Goal: Task Accomplishment & Management: Complete application form

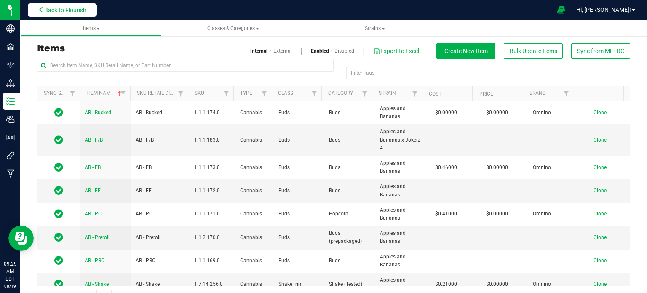
click at [76, 10] on span "Back to Flourish" at bounding box center [65, 10] width 42 height 7
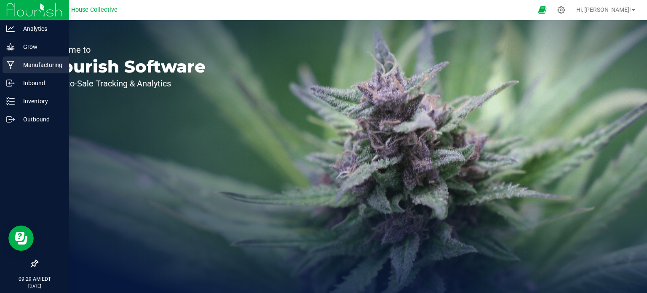
click at [44, 66] on p "Manufacturing" at bounding box center [40, 65] width 51 height 10
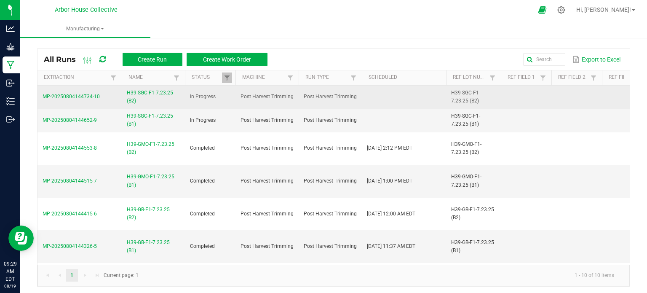
scroll to position [113, 0]
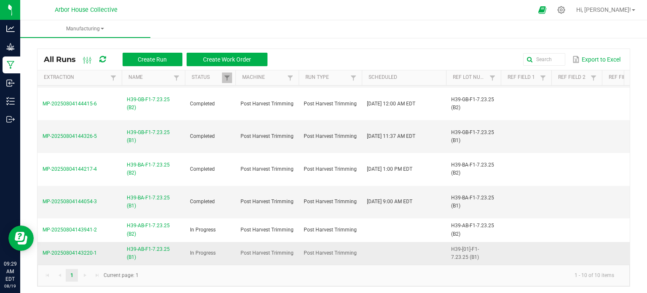
click at [160, 245] on span "H39-AB-F1-7.23.25 (B1)" at bounding box center [153, 253] width 53 height 16
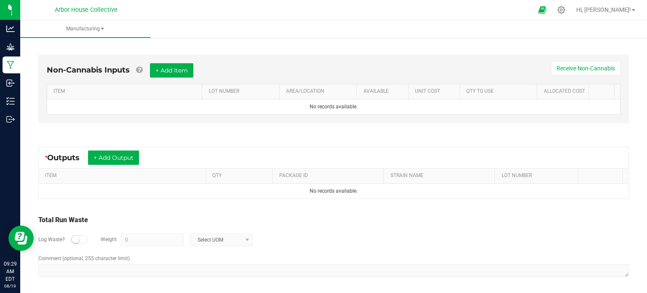
scroll to position [218, 0]
click at [121, 159] on button "+ Add Output" at bounding box center [113, 158] width 51 height 14
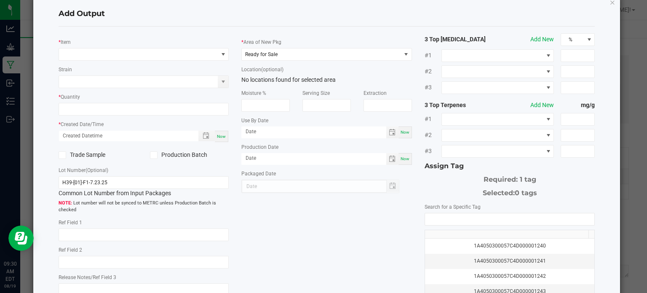
scroll to position [0, 0]
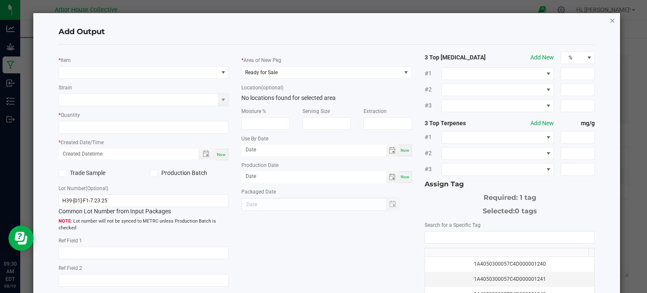
click at [609, 21] on icon "button" at bounding box center [612, 20] width 6 height 10
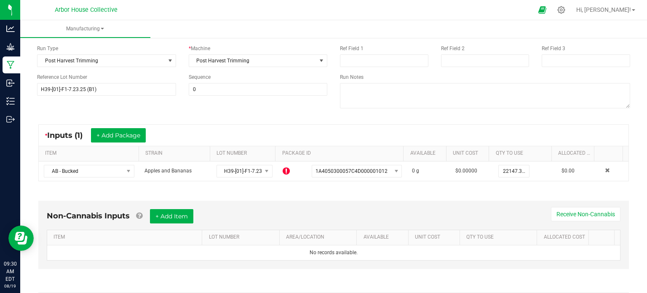
scroll to position [73, 0]
click at [477, 129] on div "* Inputs (1) + Add Package" at bounding box center [333, 134] width 589 height 21
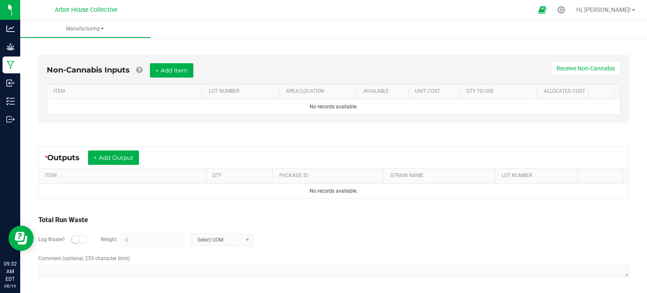
scroll to position [218, 0]
click at [136, 155] on button "+ Add Output" at bounding box center [113, 158] width 51 height 14
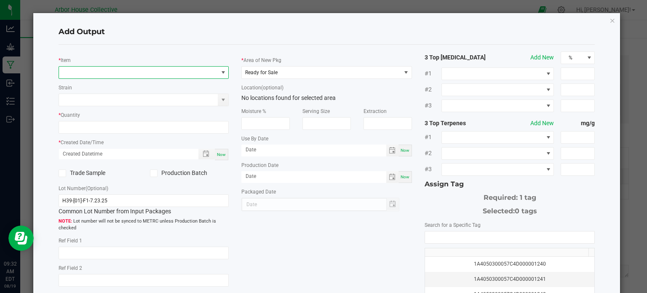
click at [122, 72] on span "NO DATA FOUND" at bounding box center [138, 73] width 159 height 12
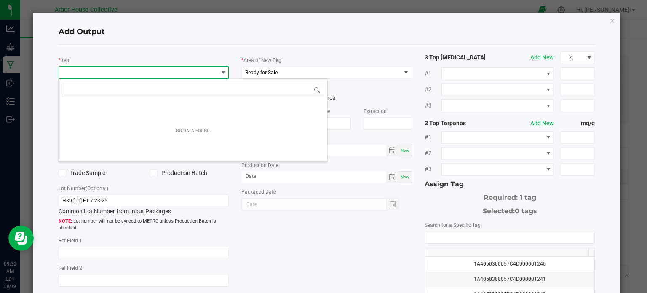
scroll to position [12, 168]
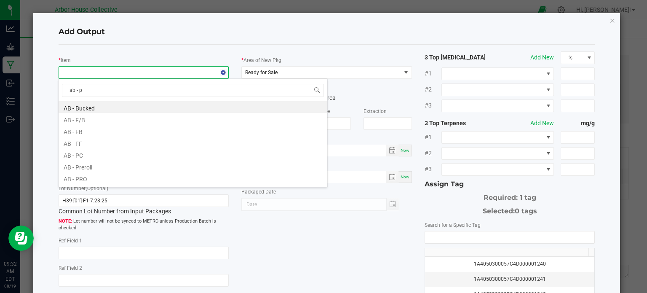
type input "ab - pc"
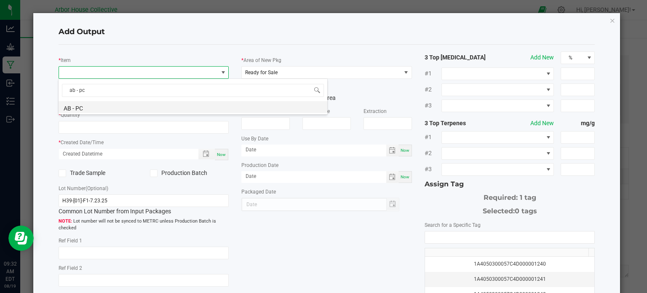
click at [119, 106] on li "AB - PC" at bounding box center [193, 107] width 269 height 12
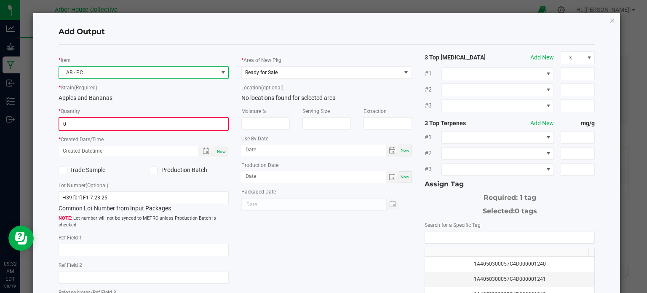
click at [126, 123] on input "0" at bounding box center [143, 124] width 169 height 12
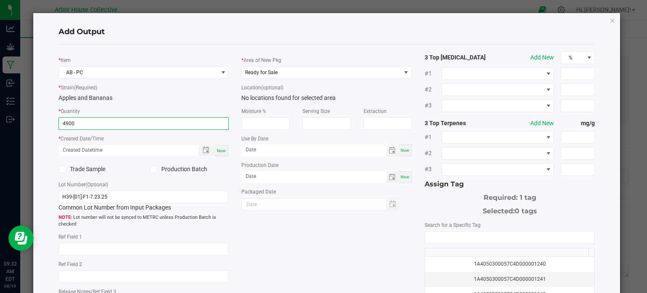
type input "4900.0000 g"
click at [224, 149] on div "Now" at bounding box center [221, 150] width 13 height 11
type input "[DATE] 9:32 AM"
type input "[DATE]"
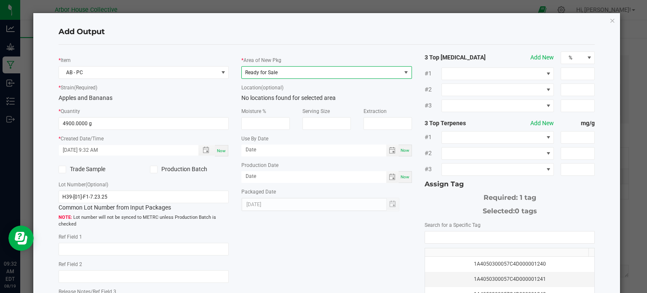
click at [317, 71] on span "Ready for Sale" at bounding box center [321, 73] width 159 height 12
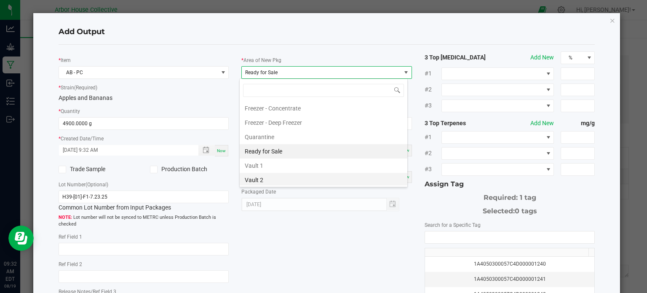
click at [268, 174] on li "Vault 2" at bounding box center [324, 180] width 168 height 14
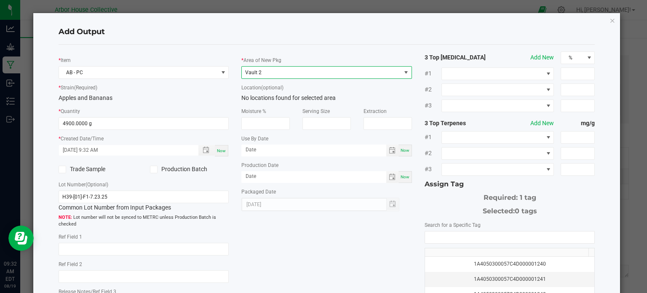
scroll to position [54, 0]
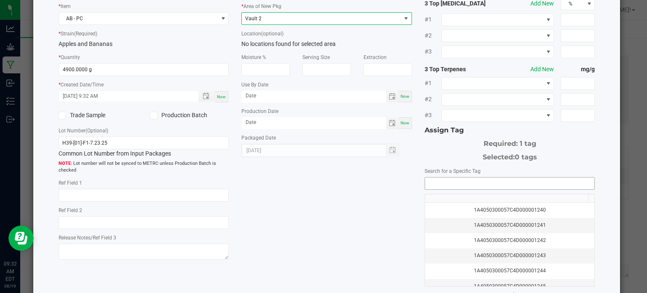
click at [445, 180] on input "NO DATA FOUND" at bounding box center [510, 183] width 170 height 12
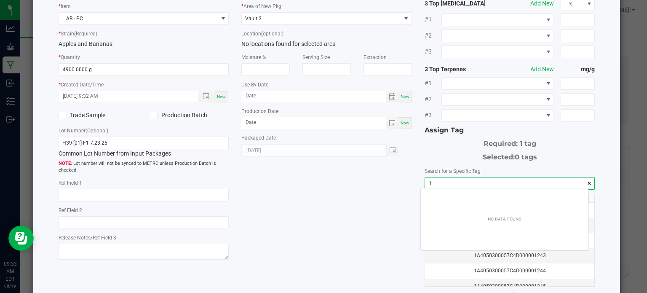
scroll to position [12, 168]
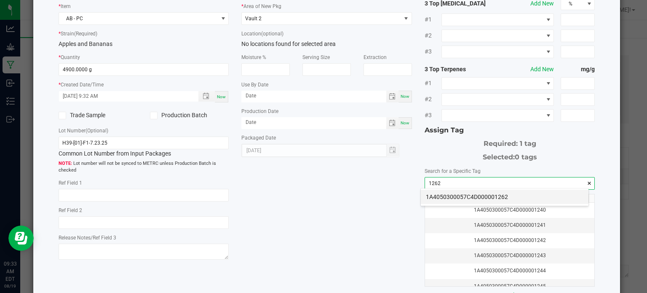
click at [462, 196] on li "1A4050300057C4D000001262" at bounding box center [505, 196] width 168 height 14
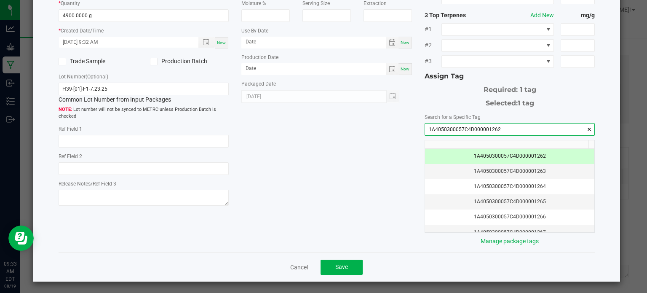
scroll to position [107, 0]
type input "1A4050300057C4D000001262"
click at [335, 264] on span "Save" at bounding box center [341, 267] width 13 height 7
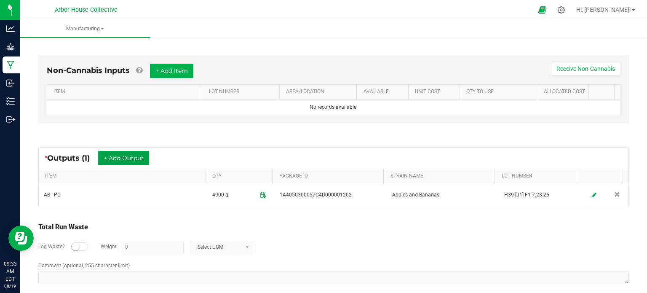
click at [147, 157] on button "+ Add Output" at bounding box center [123, 158] width 51 height 14
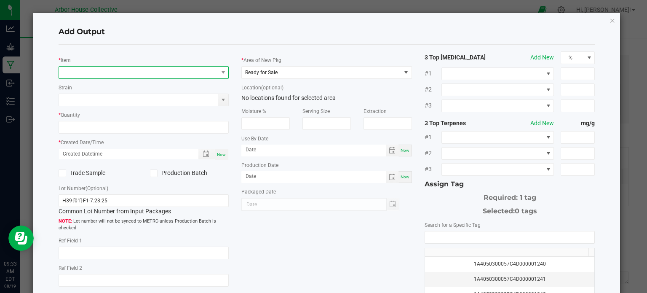
click at [104, 73] on span "NO DATA FOUND" at bounding box center [138, 73] width 159 height 12
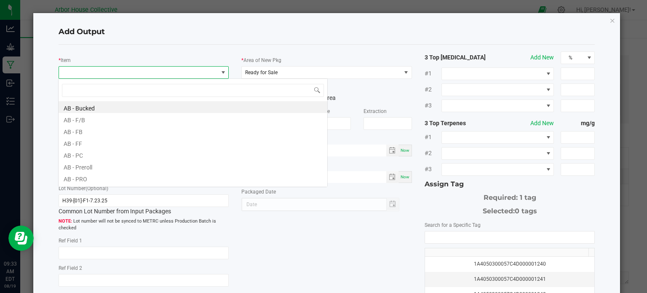
scroll to position [12, 168]
click at [266, 234] on div "* Item Strain * Quantity * Created Date/Time Now Trade Sample Production Batch …" at bounding box center [326, 202] width 549 height 302
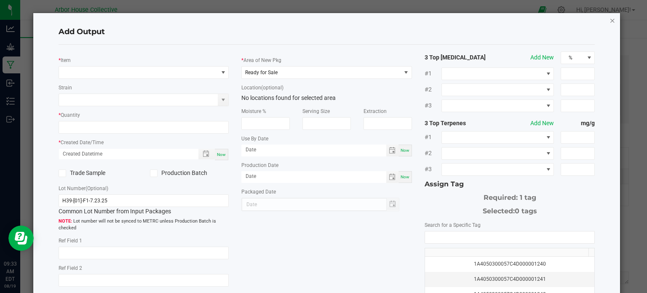
click at [609, 23] on icon "button" at bounding box center [612, 20] width 6 height 10
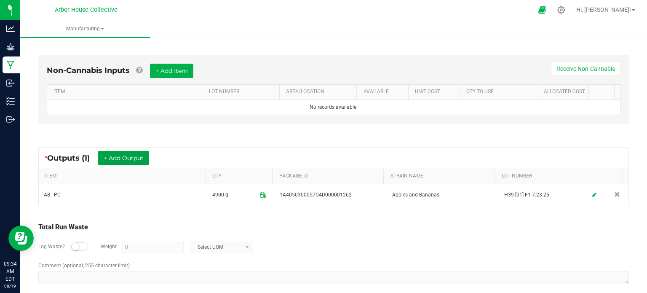
click at [138, 154] on button "+ Add Output" at bounding box center [123, 158] width 51 height 14
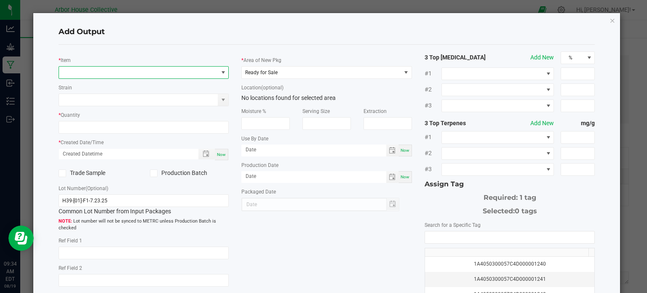
click at [120, 69] on span "NO DATA FOUND" at bounding box center [138, 73] width 159 height 12
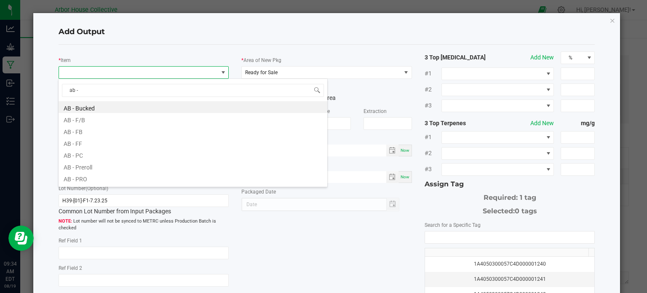
type input "ab -"
click at [96, 128] on li "AB - FB" at bounding box center [193, 131] width 269 height 12
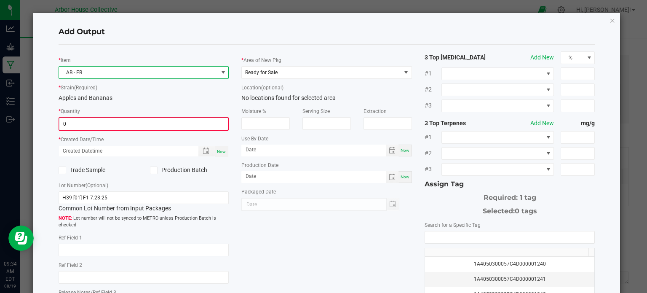
click at [96, 122] on input "0" at bounding box center [143, 124] width 169 height 12
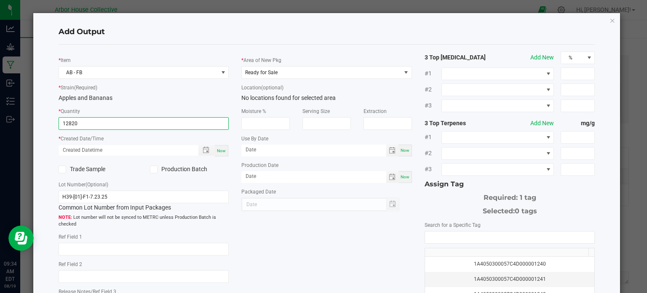
type input "12820.0000 g"
click at [224, 151] on div "Now" at bounding box center [221, 150] width 13 height 11
type input "[DATE] 9:34 AM"
type input "[DATE]"
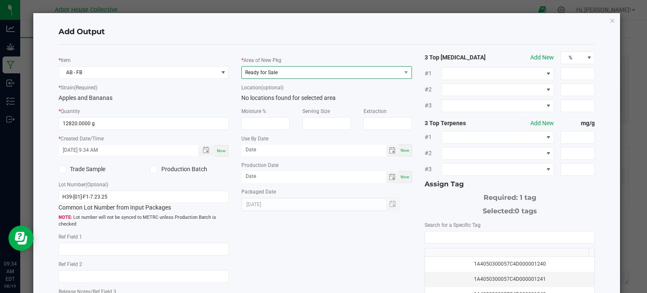
click at [295, 74] on span "Ready for Sale" at bounding box center [321, 73] width 159 height 12
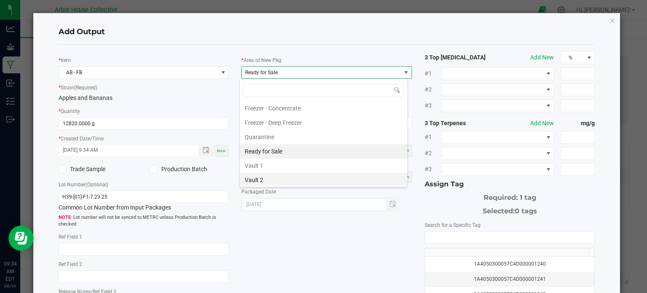
click at [271, 174] on li "Vault 2" at bounding box center [324, 180] width 168 height 14
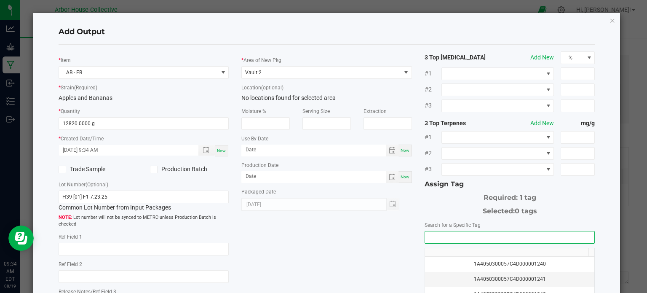
click at [437, 235] on input "NO DATA FOUND" at bounding box center [510, 237] width 170 height 12
click at [451, 235] on input "NO DATA FOUND" at bounding box center [510, 237] width 170 height 12
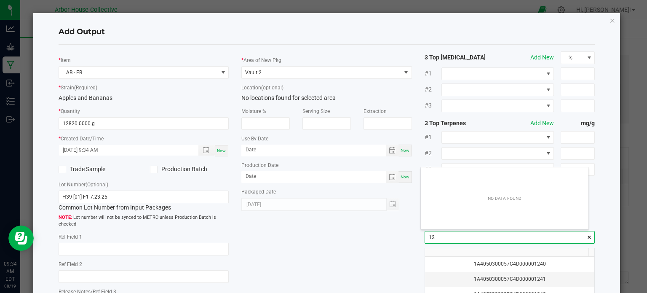
scroll to position [12, 168]
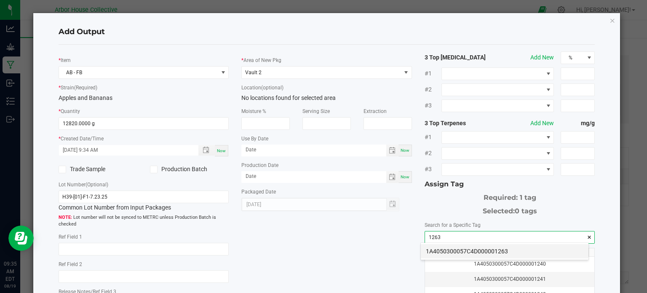
click at [438, 249] on li "1A4050300057C4D000001263" at bounding box center [505, 251] width 168 height 14
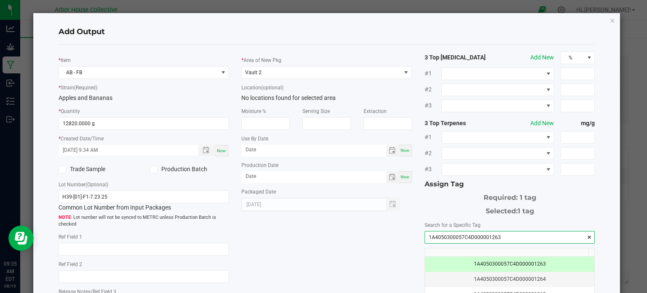
type input "1A4050300057C4D000001263"
click at [357, 254] on div "* Item AB - FB * Strain (Required) Apples and Bananas * Quantity 12820.0000 g *…" at bounding box center [326, 202] width 549 height 302
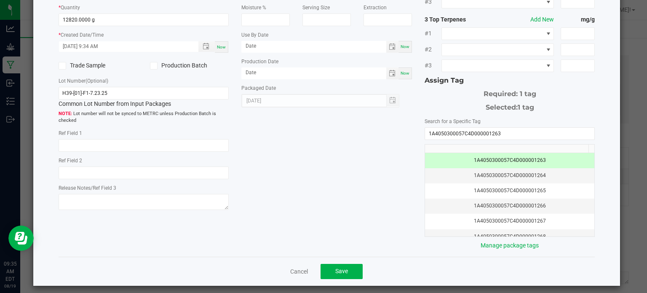
scroll to position [108, 0]
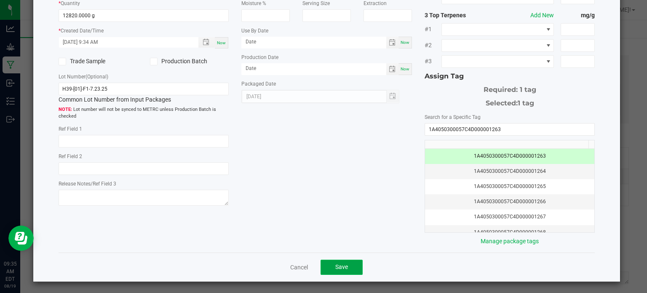
click at [325, 264] on button "Save" at bounding box center [341, 266] width 42 height 15
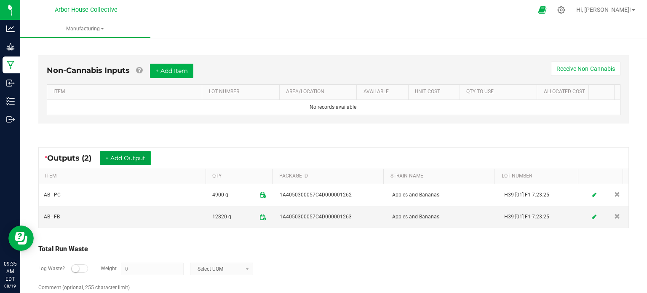
click at [139, 160] on button "+ Add Output" at bounding box center [125, 158] width 51 height 14
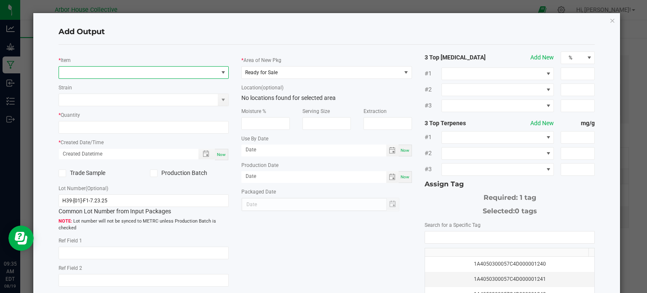
click at [120, 75] on span "NO DATA FOUND" at bounding box center [138, 73] width 159 height 12
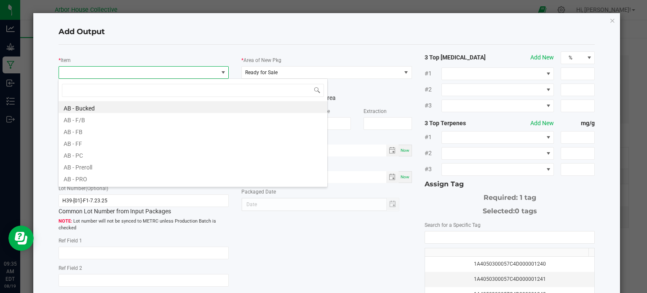
scroll to position [12, 168]
type input "ab - sh"
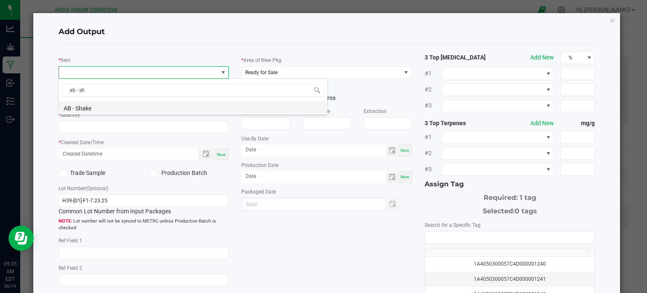
click at [116, 112] on div "ab - sh AB - Shake" at bounding box center [192, 96] width 269 height 36
click at [116, 107] on li "AB - Shake" at bounding box center [193, 107] width 269 height 12
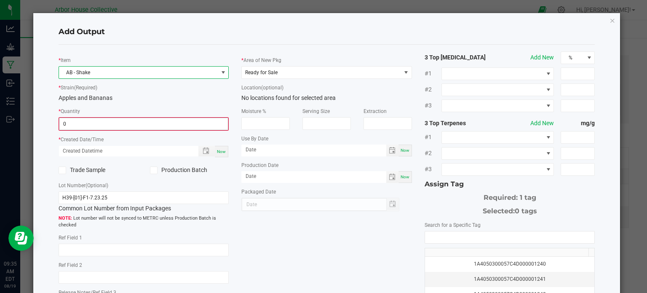
click at [179, 120] on input "0" at bounding box center [143, 124] width 169 height 12
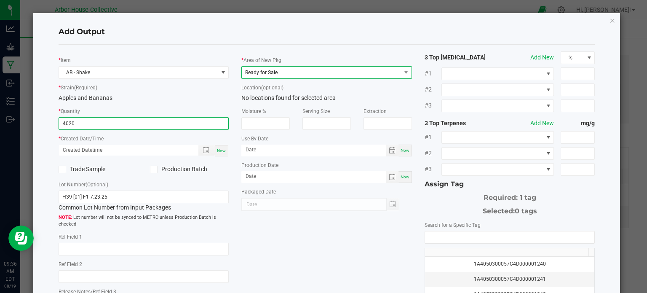
type input "4020.0000 g"
click at [267, 71] on span "Ready for Sale" at bounding box center [261, 72] width 32 height 6
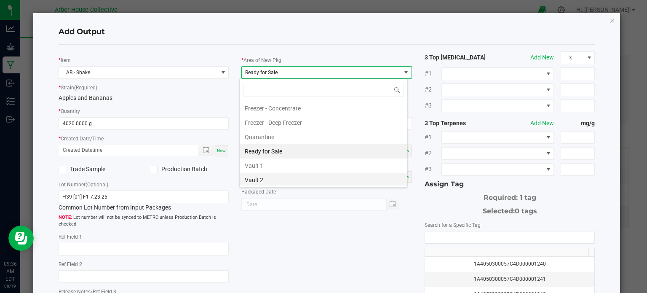
click at [255, 176] on li "Vault 2" at bounding box center [324, 180] width 168 height 14
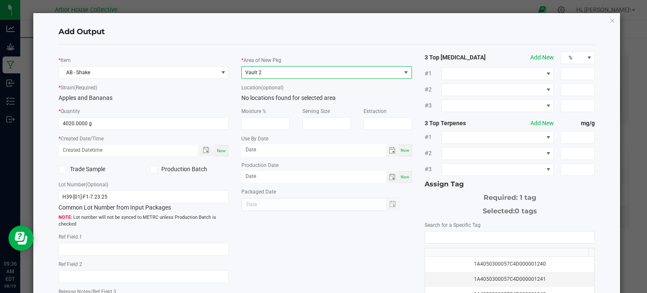
click at [224, 152] on div "Now" at bounding box center [221, 150] width 13 height 11
type input "[DATE] 9:36 AM"
type input "[DATE]"
click at [437, 236] on input "NO DATA FOUND" at bounding box center [510, 237] width 170 height 12
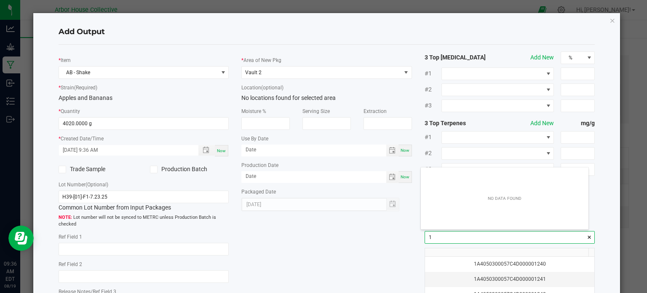
scroll to position [12, 168]
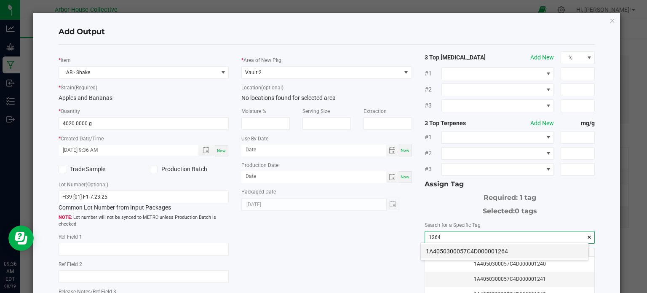
click at [456, 249] on li "1A4050300057C4D000001264" at bounding box center [505, 251] width 168 height 14
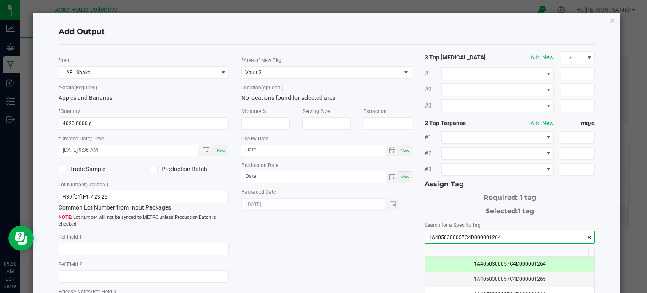
type input "1A4050300057C4D000001264"
click at [347, 243] on div "* Item AB - Shake * Strain (Required) Apples and Bananas * Quantity 4020.0000 g…" at bounding box center [326, 202] width 549 height 302
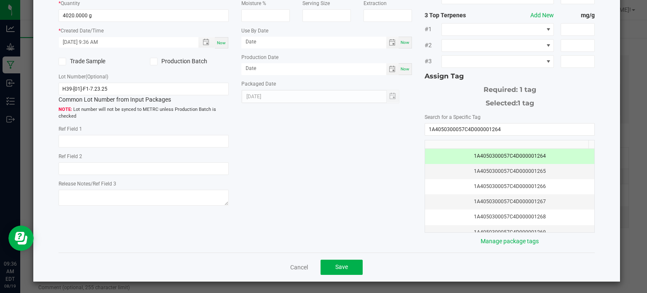
scroll to position [107, 0]
click at [337, 264] on span "Save" at bounding box center [341, 267] width 13 height 7
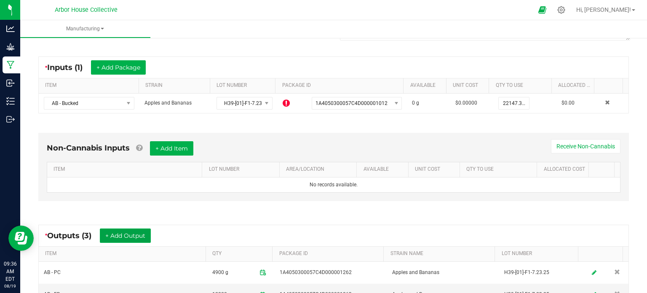
scroll to position [0, 0]
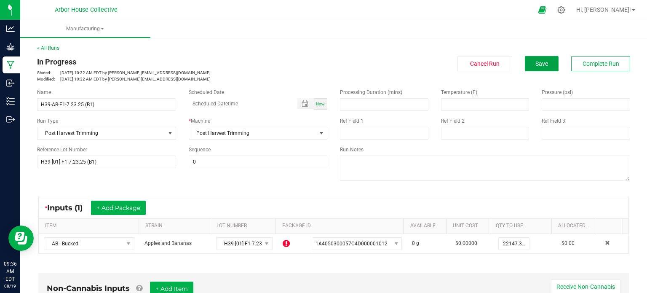
click at [527, 67] on button "Save" at bounding box center [542, 63] width 34 height 15
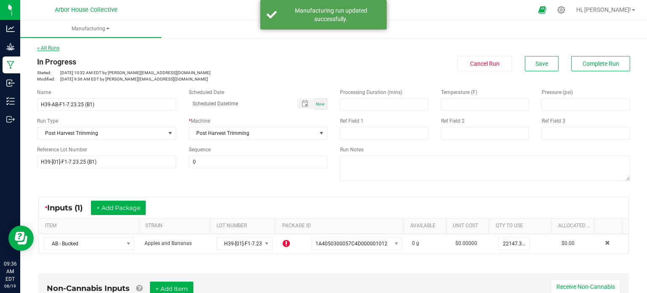
click at [53, 48] on link "< All Runs" at bounding box center [48, 48] width 22 height 6
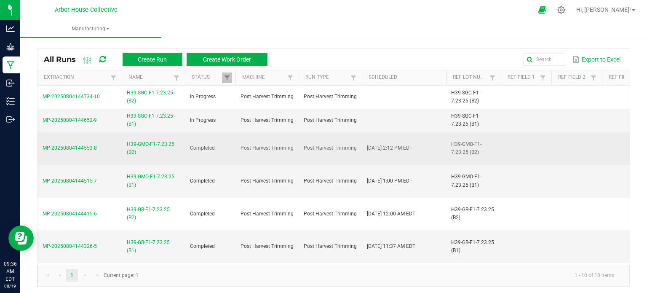
click at [81, 147] on span "MP-20250804144553-8" at bounding box center [70, 148] width 54 height 6
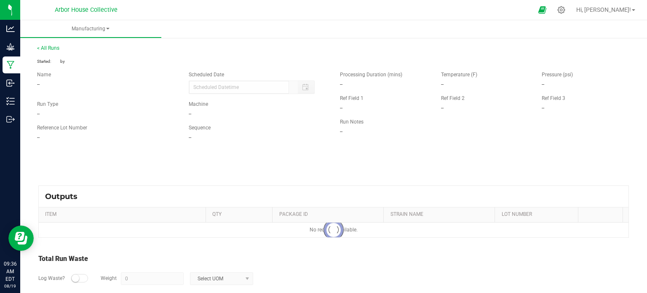
type input "[DATE] 2:12 PM"
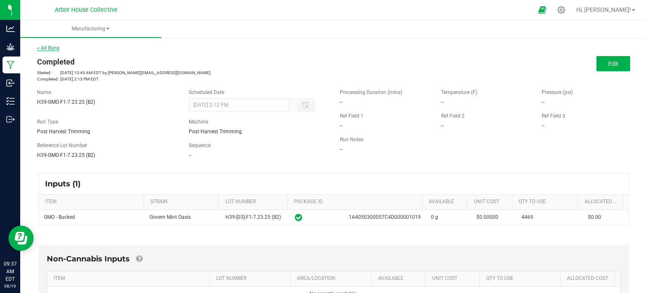
click at [56, 47] on link "< All Runs" at bounding box center [48, 48] width 22 height 6
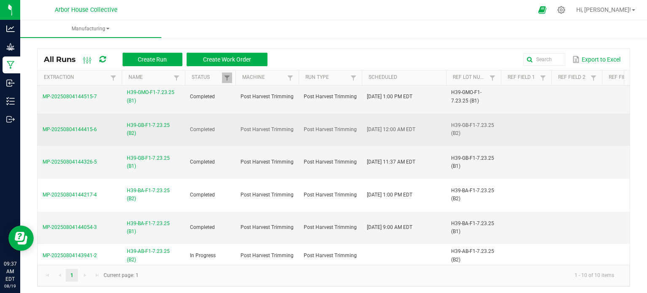
scroll to position [123, 0]
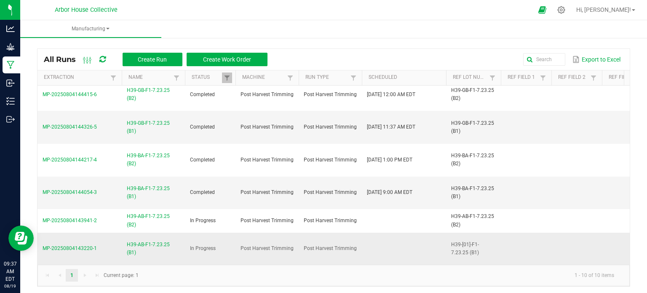
click at [79, 245] on span "MP-20250804143220-1" at bounding box center [70, 248] width 54 height 6
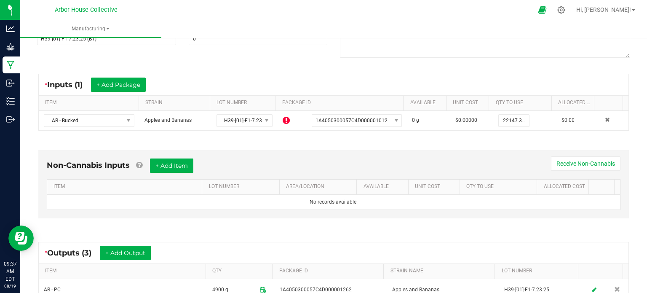
scroll to position [112, 0]
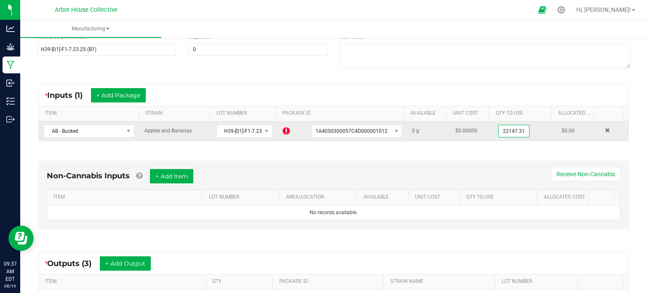
click at [508, 130] on input "22147.31" at bounding box center [514, 131] width 30 height 12
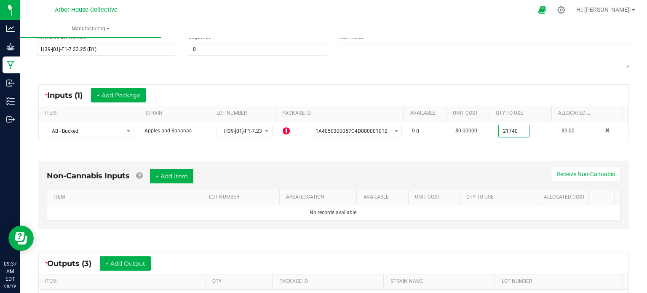
type input "21740.0000 g"
click at [509, 152] on div "Non-Cannabis Inputs + Add Item Receive Non-Cannabis ITEM LOT NUMBER AREA/LOCATI…" at bounding box center [333, 197] width 605 height 96
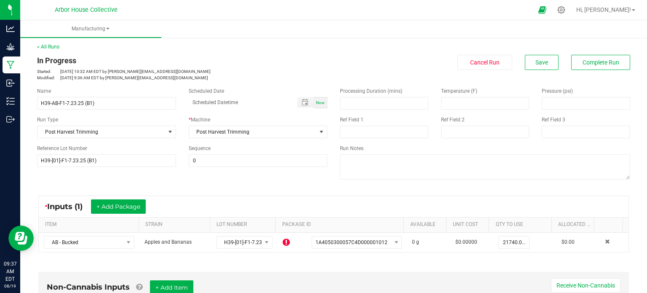
scroll to position [0, 0]
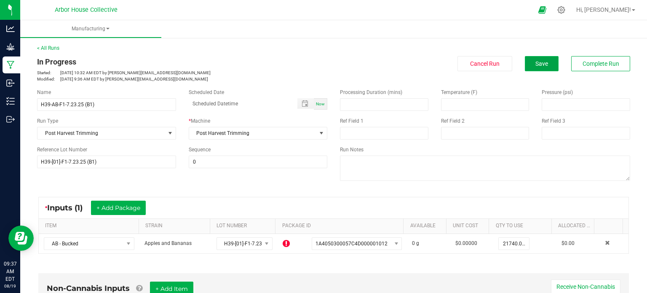
click at [527, 69] on button "Save" at bounding box center [542, 63] width 34 height 15
click at [51, 48] on link "< All Runs" at bounding box center [48, 48] width 22 height 6
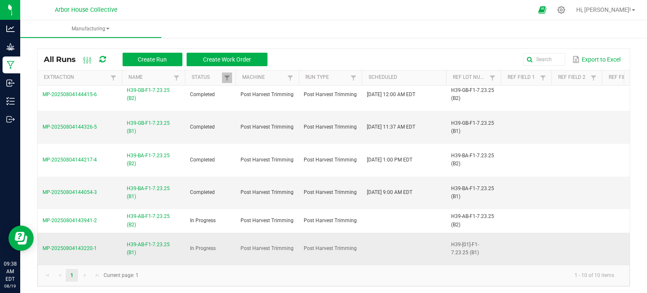
click at [143, 240] on span "H39-AB-F1-7.23.25 (B1)" at bounding box center [153, 248] width 53 height 16
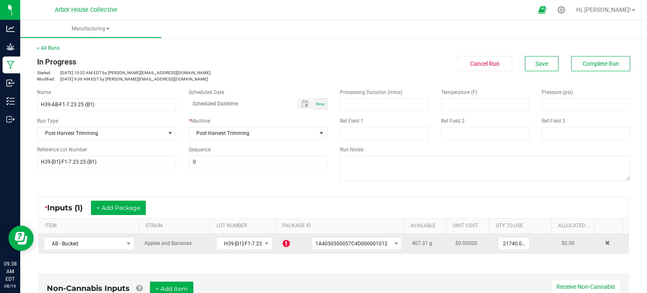
click at [283, 242] on icon at bounding box center [286, 243] width 7 height 8
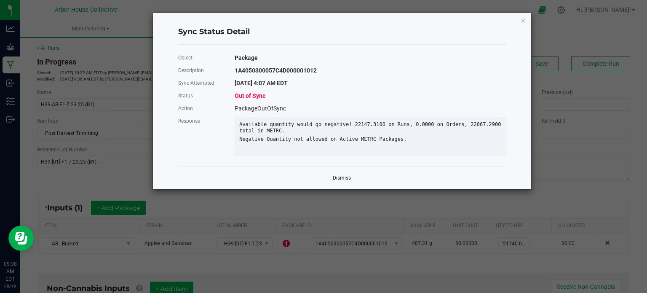
click at [341, 181] on link "Dismiss" at bounding box center [342, 177] width 18 height 7
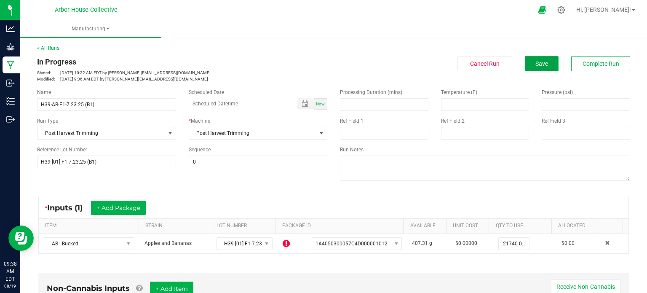
click at [535, 60] on span "Save" at bounding box center [541, 63] width 13 height 7
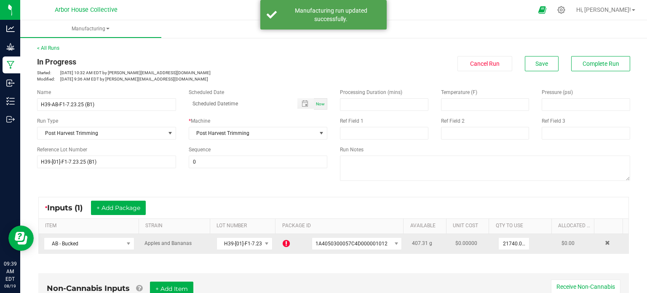
click at [283, 242] on icon at bounding box center [286, 243] width 7 height 8
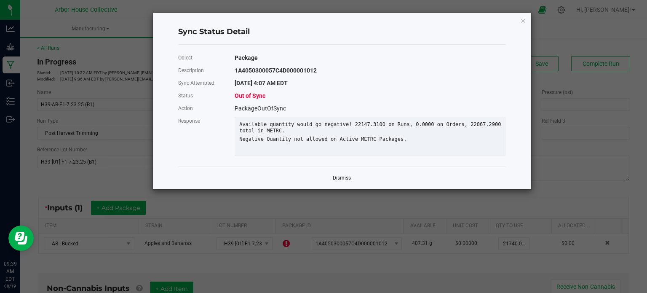
click at [340, 181] on link "Dismiss" at bounding box center [342, 177] width 18 height 7
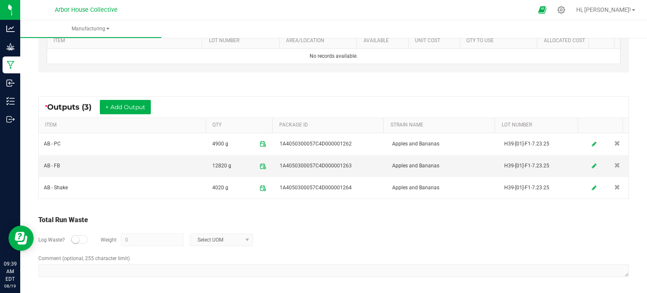
scroll to position [269, 0]
click at [415, 251] on div "Log Waste? Weight 0 Select UOM" at bounding box center [333, 239] width 590 height 29
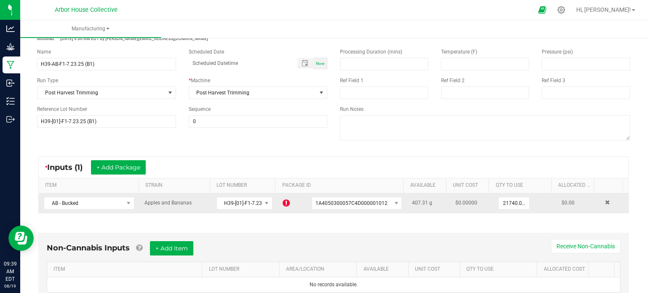
scroll to position [0, 0]
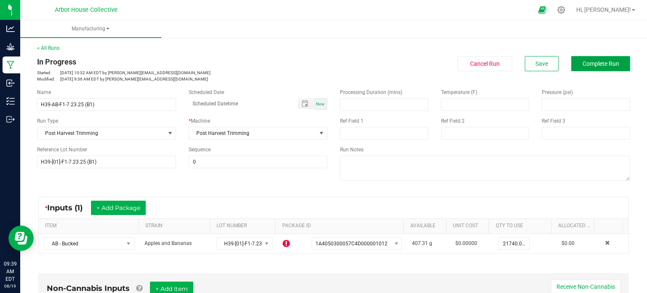
click at [582, 63] on span "Complete Run" at bounding box center [600, 63] width 37 height 7
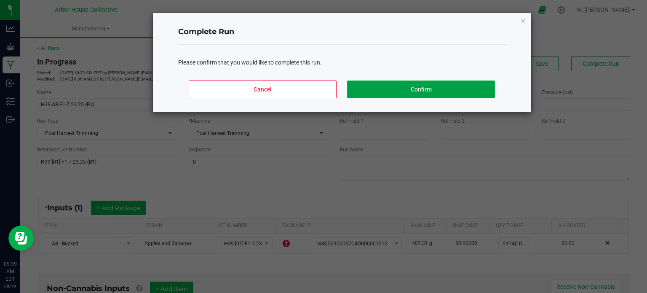
click at [381, 87] on button "Confirm" at bounding box center [420, 89] width 147 height 18
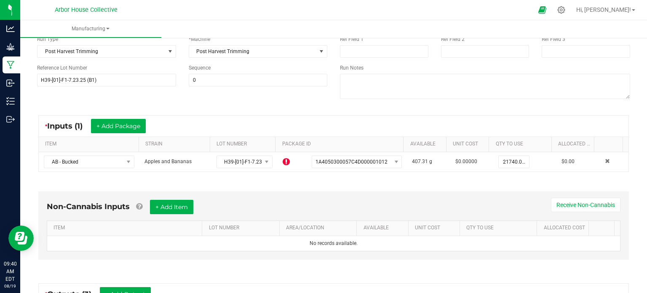
scroll to position [82, 0]
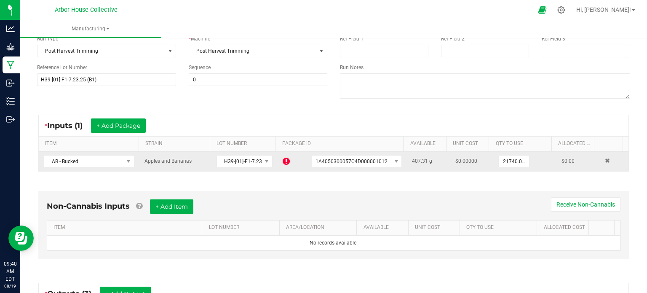
click at [283, 159] on icon at bounding box center [286, 161] width 7 height 8
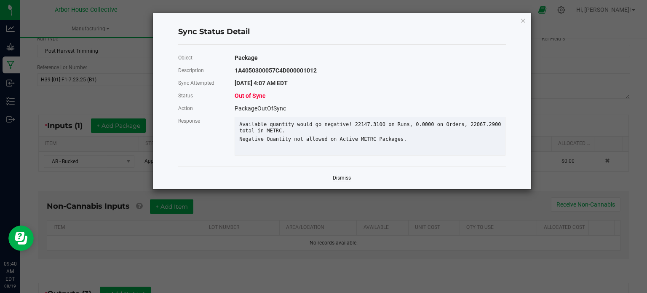
click at [339, 181] on link "Dismiss" at bounding box center [342, 177] width 18 height 7
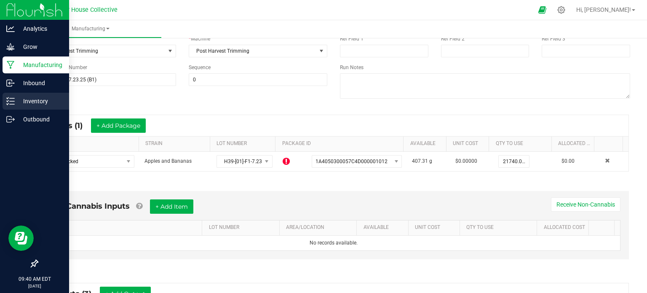
click at [15, 103] on p "Inventory" at bounding box center [40, 101] width 51 height 10
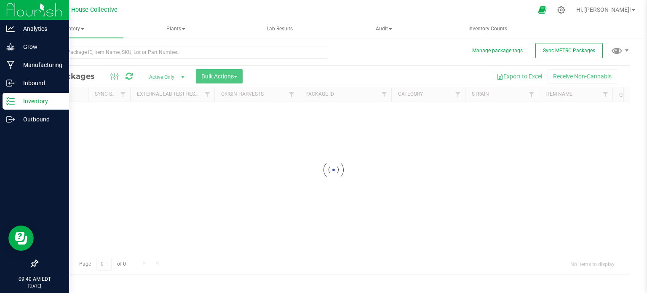
scroll to position [1, 0]
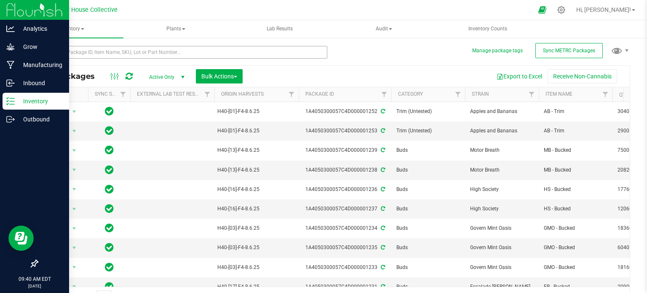
scroll to position [15, 0]
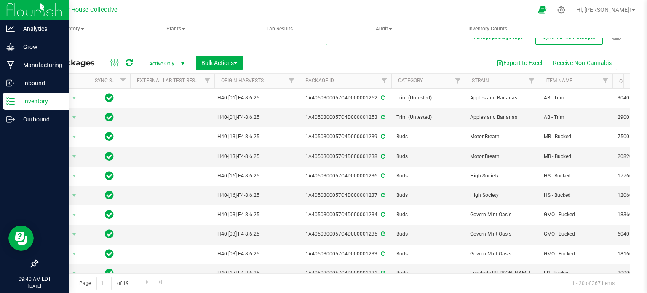
click at [112, 42] on input "text" at bounding box center [182, 38] width 290 height 13
type input "1012"
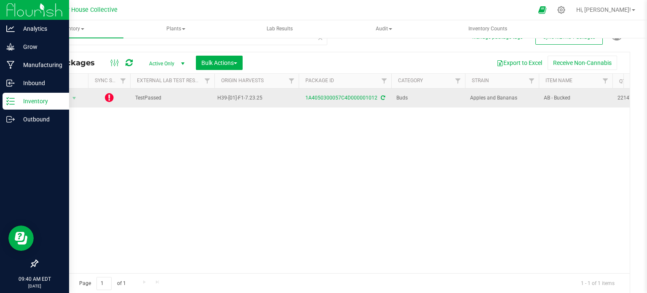
click at [108, 96] on icon at bounding box center [109, 97] width 9 height 10
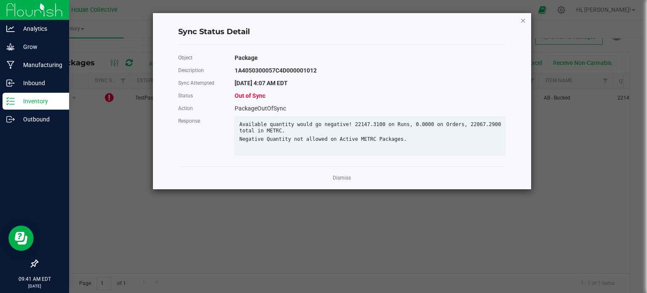
click at [521, 21] on icon "Close" at bounding box center [523, 20] width 6 height 10
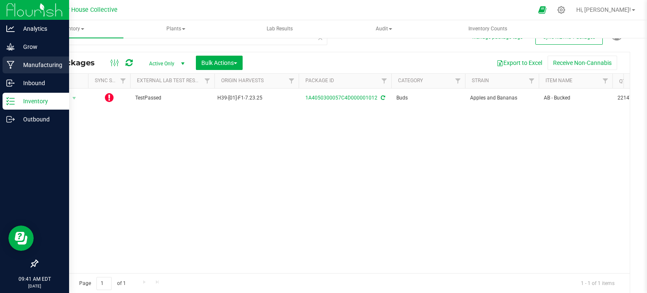
click at [51, 64] on p "Manufacturing" at bounding box center [40, 65] width 51 height 10
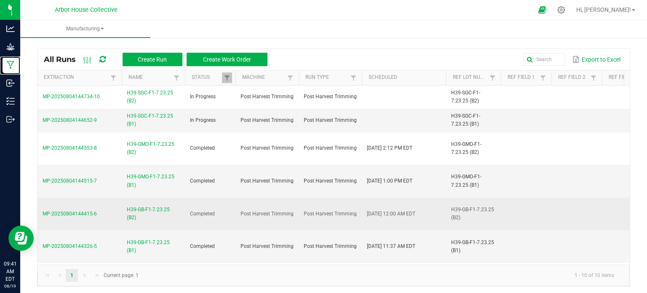
scroll to position [123, 0]
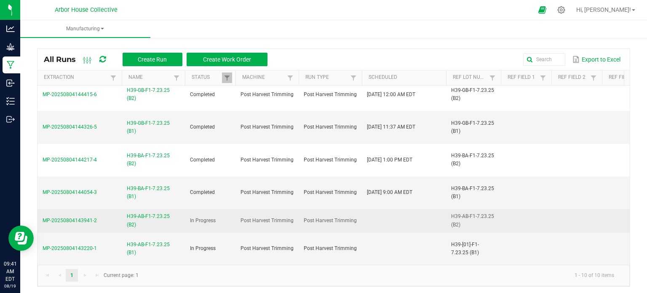
click at [136, 212] on span "H39-AB-F1-7.23.25 (B2)" at bounding box center [153, 220] width 53 height 16
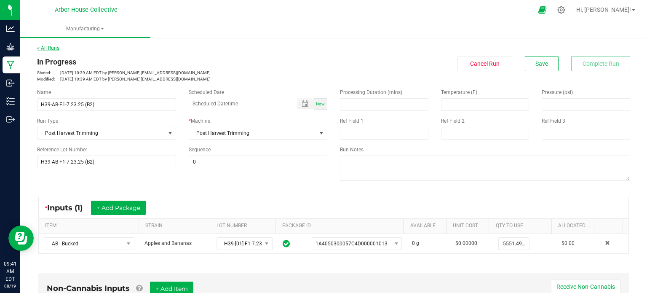
click at [54, 47] on link "< All Runs" at bounding box center [48, 48] width 22 height 6
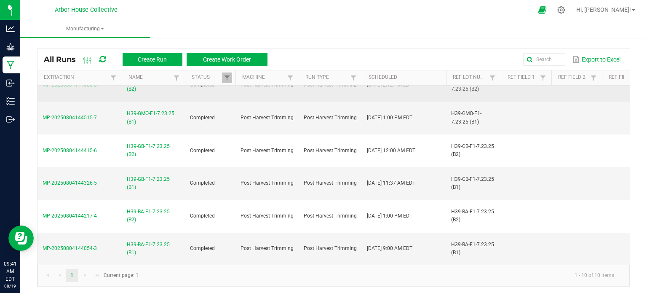
scroll to position [123, 0]
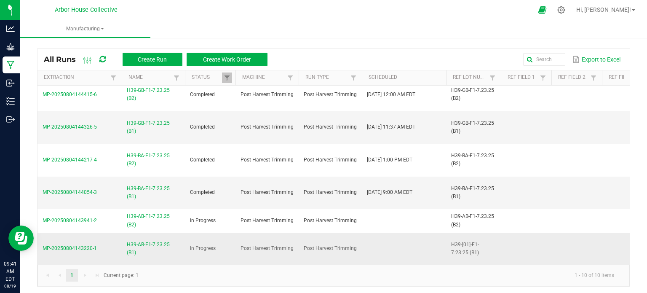
click at [145, 240] on span "H39-AB-F1-7.23.25 (B1)" at bounding box center [153, 248] width 53 height 16
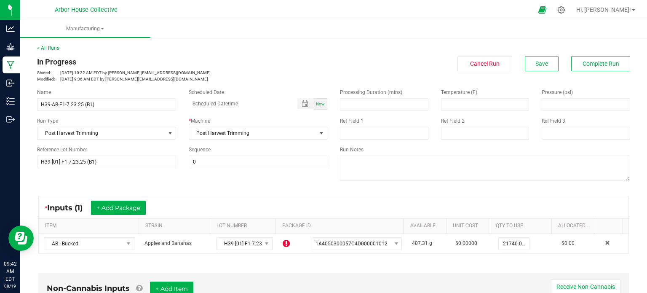
click at [320, 101] on div "Now" at bounding box center [320, 103] width 13 height 11
type input "[DATE] 9:42 AM"
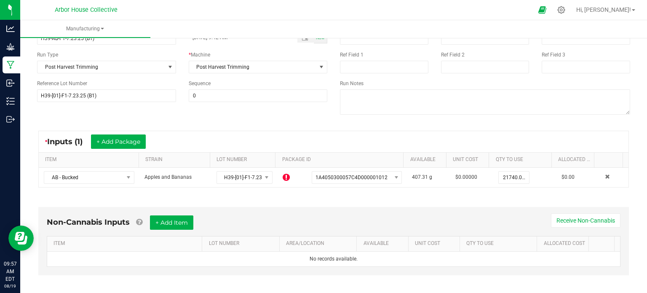
scroll to position [66, 0]
drag, startPoint x: 354, startPoint y: 136, endPoint x: 345, endPoint y: 161, distance: 26.0
click at [345, 161] on kendo-grid "* Inputs (1) + Add Package ITEM STRAIN LOT NUMBER PACKAGE ID AVAILABLE Unit Cos…" at bounding box center [333, 159] width 590 height 57
click at [344, 136] on div "* Inputs (1) + Add Package" at bounding box center [333, 141] width 589 height 21
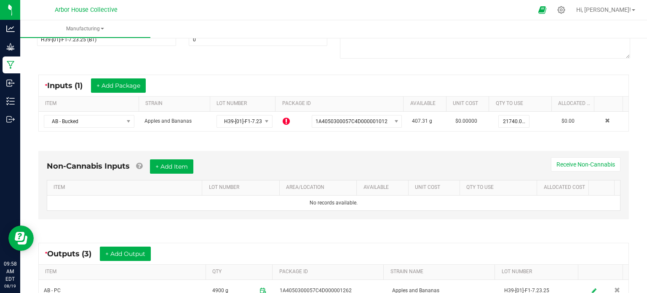
scroll to position [128, 0]
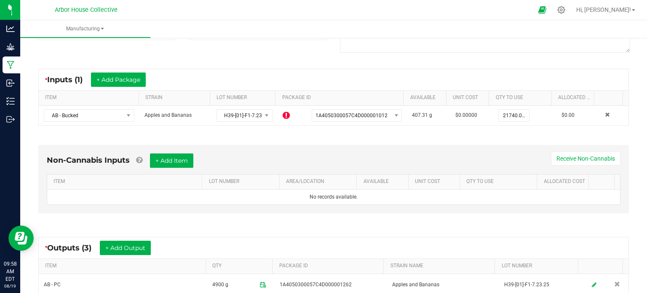
click at [193, 48] on div "Name H39-AB-F1-7.23.25 (B1) Scheduled Date [DATE] 9:42 AM Now Run Type Post Har…" at bounding box center [333, 7] width 605 height 107
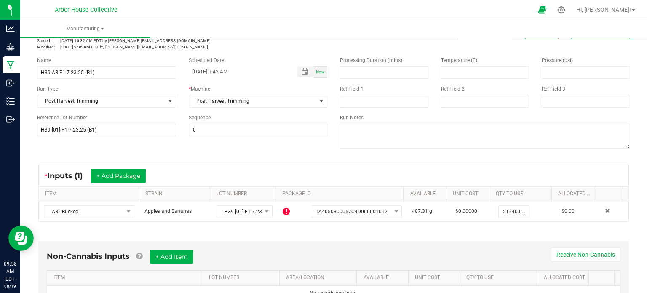
scroll to position [0, 0]
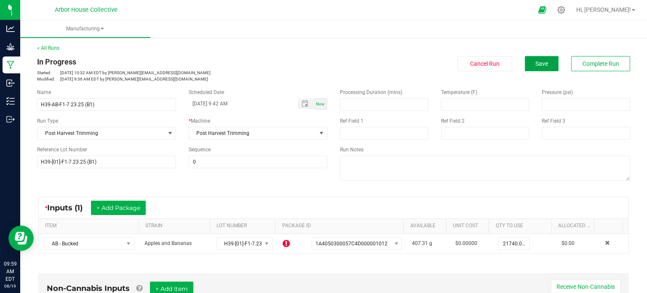
click at [525, 67] on button "Save" at bounding box center [542, 63] width 34 height 15
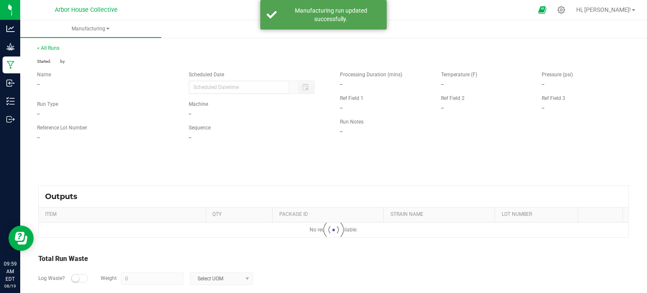
type input "[DATE] 9:42 AM"
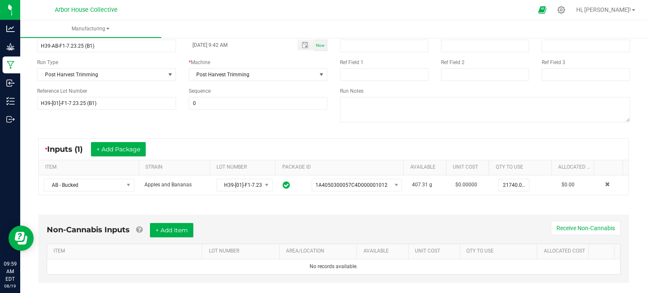
scroll to position [62, 0]
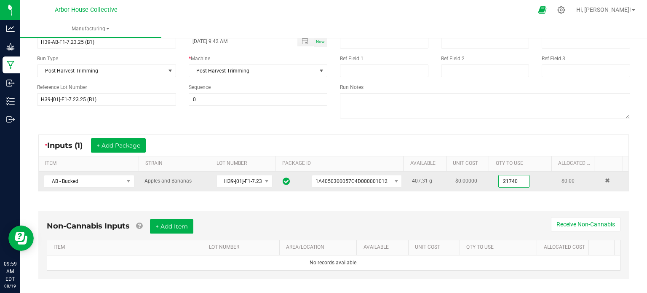
click at [501, 179] on input "21740" at bounding box center [514, 181] width 30 height 12
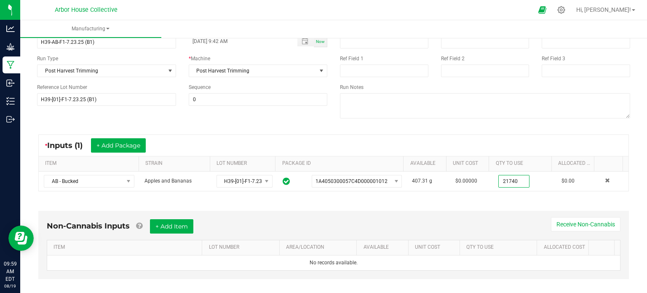
type input "21740.0000 g"
click at [466, 200] on div "Non-Cannabis Inputs + Add Item Receive Non-Cannabis ITEM LOT NUMBER AREA/LOCATI…" at bounding box center [333, 247] width 605 height 96
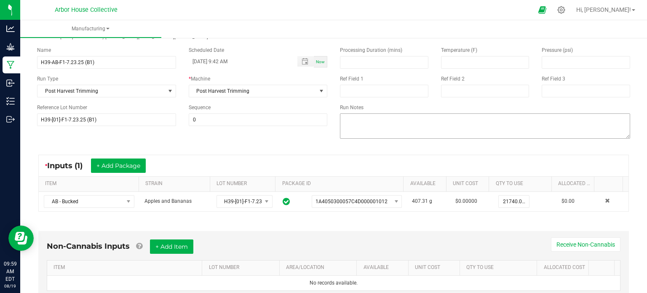
scroll to position [0, 0]
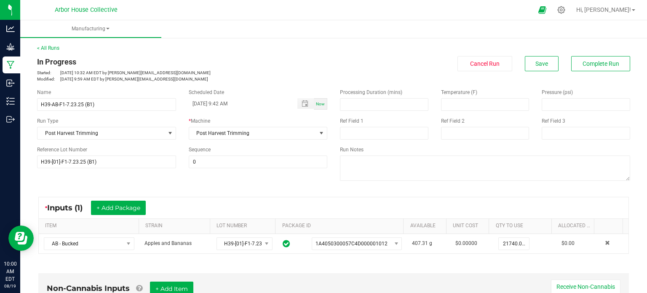
drag, startPoint x: 204, startPoint y: 35, endPoint x: 261, endPoint y: 32, distance: 56.5
click at [204, 35] on ul "Manufacturing" at bounding box center [343, 29] width 647 height 18
click at [572, 60] on button "Complete Run" at bounding box center [600, 63] width 59 height 15
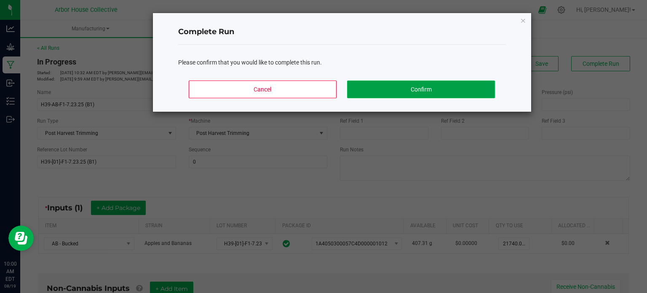
click at [448, 93] on button "Confirm" at bounding box center [420, 89] width 147 height 18
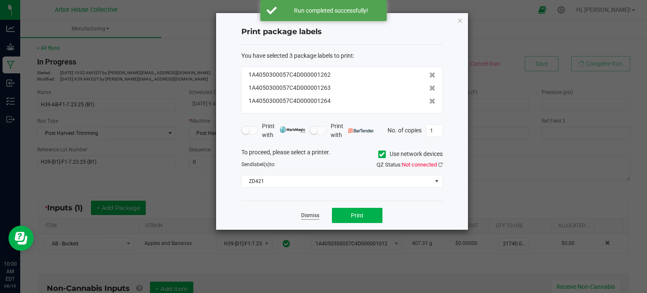
click at [316, 219] on link "Dismiss" at bounding box center [310, 215] width 18 height 7
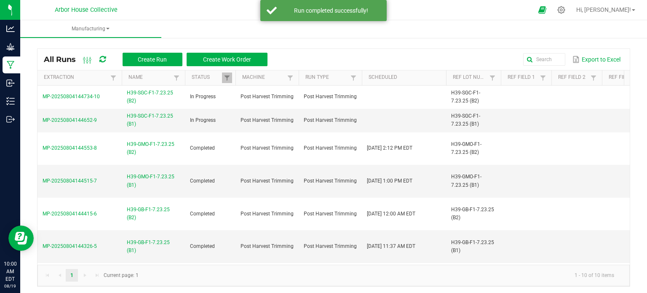
scroll to position [123, 0]
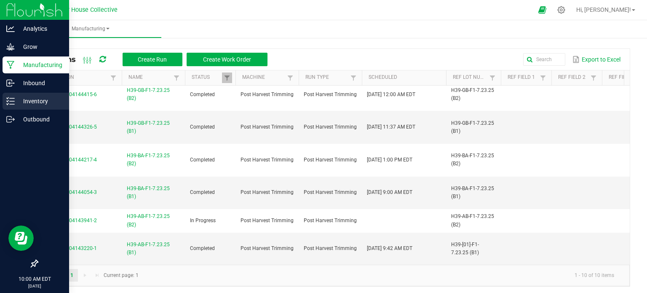
click at [10, 105] on icon at bounding box center [10, 101] width 8 height 8
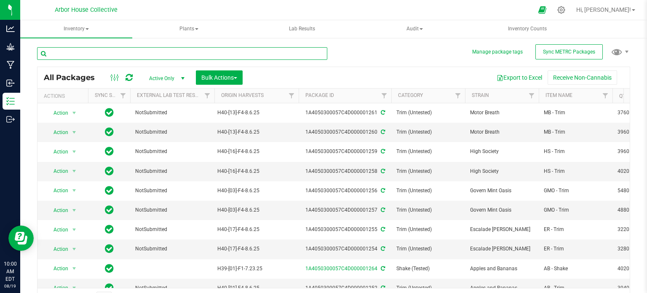
click at [85, 51] on input "text" at bounding box center [182, 53] width 290 height 13
type input "1012"
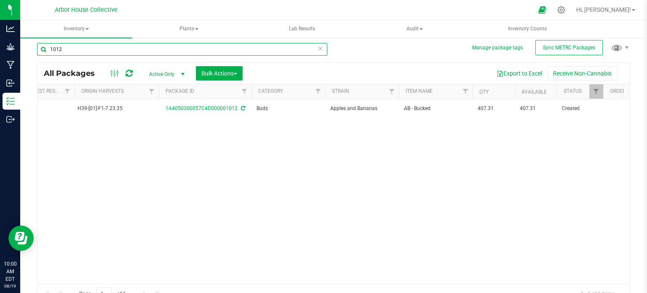
scroll to position [0, 136]
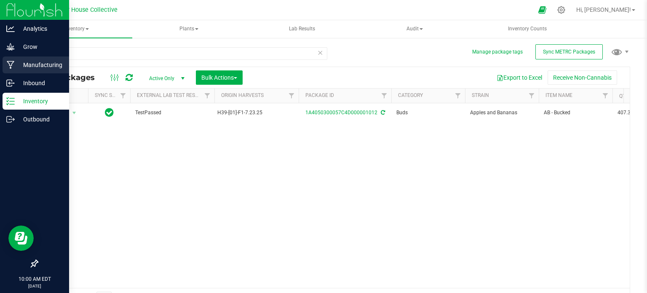
click at [28, 68] on p "Manufacturing" at bounding box center [40, 65] width 51 height 10
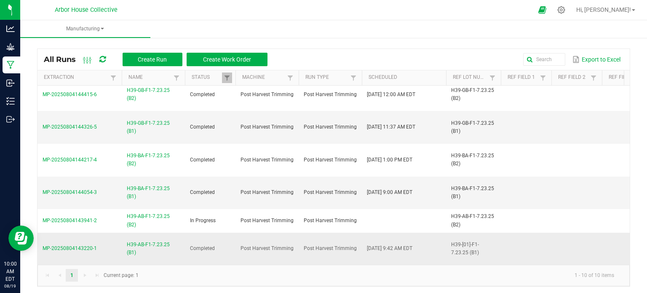
click at [129, 240] on span "H39-AB-F1-7.23.25 (B1)" at bounding box center [153, 248] width 53 height 16
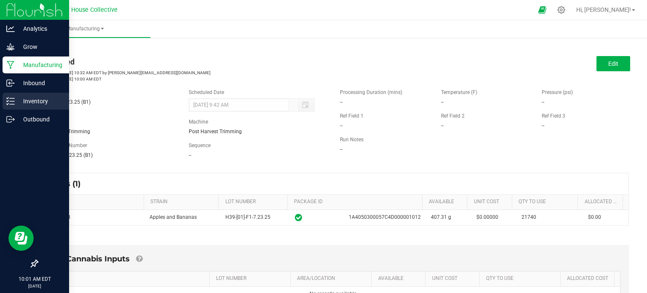
click at [12, 102] on icon at bounding box center [10, 101] width 8 height 8
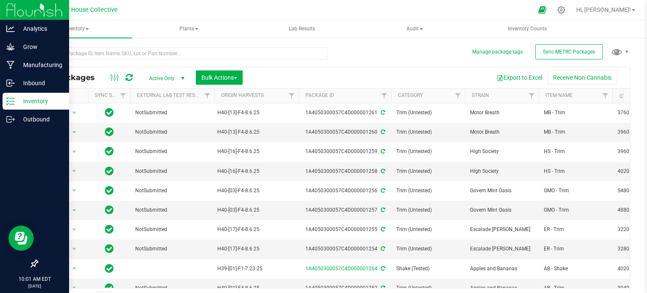
click at [20, 101] on p "Inventory" at bounding box center [40, 101] width 51 height 10
click at [55, 68] on p "Manufacturing" at bounding box center [40, 65] width 51 height 10
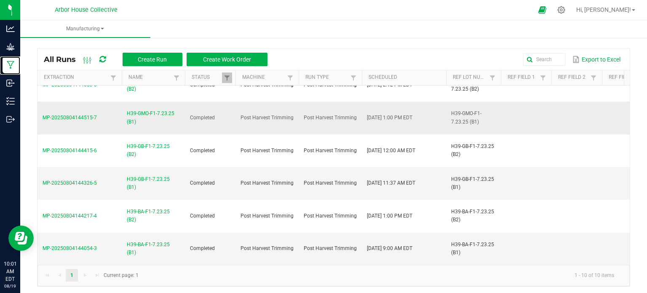
scroll to position [123, 0]
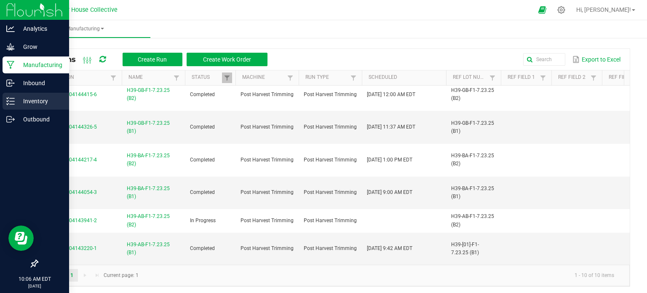
click at [17, 100] on p "Inventory" at bounding box center [40, 101] width 51 height 10
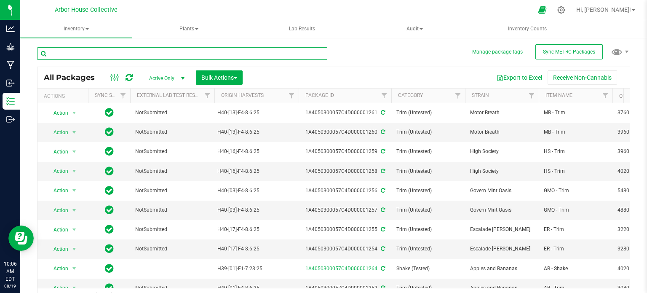
click at [271, 52] on input "text" at bounding box center [182, 53] width 290 height 13
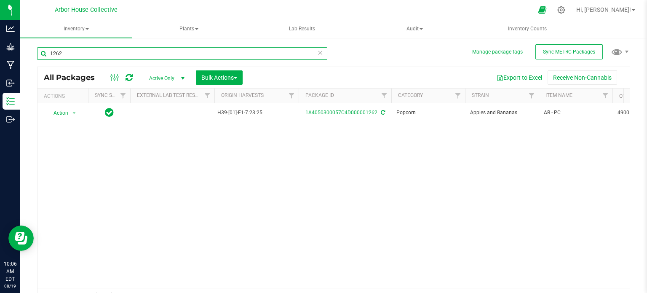
click at [119, 53] on input "1262" at bounding box center [182, 53] width 290 height 13
click at [120, 53] on input "1262" at bounding box center [182, 53] width 290 height 13
click at [110, 48] on input "1263" at bounding box center [182, 53] width 290 height 13
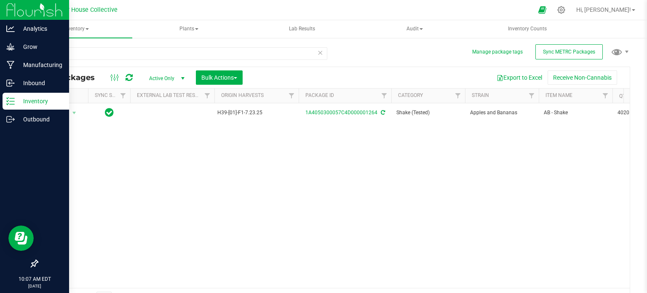
click at [18, 101] on p "Inventory" at bounding box center [40, 101] width 51 height 10
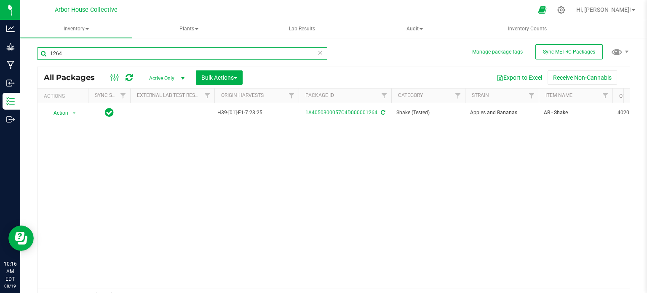
click at [86, 53] on input "1264" at bounding box center [182, 53] width 290 height 13
type input "1262"
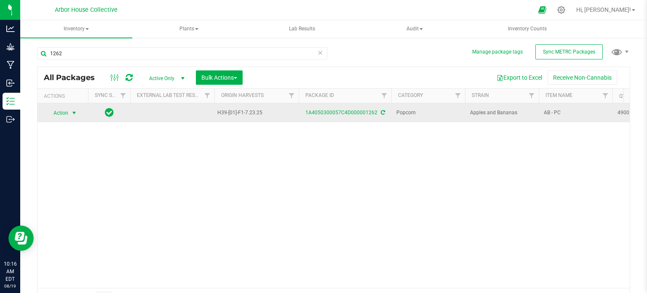
click at [71, 115] on span "select" at bounding box center [74, 112] width 7 height 7
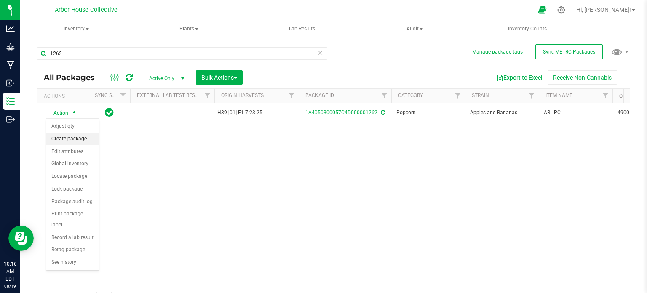
click at [78, 137] on li "Create package" at bounding box center [72, 139] width 53 height 13
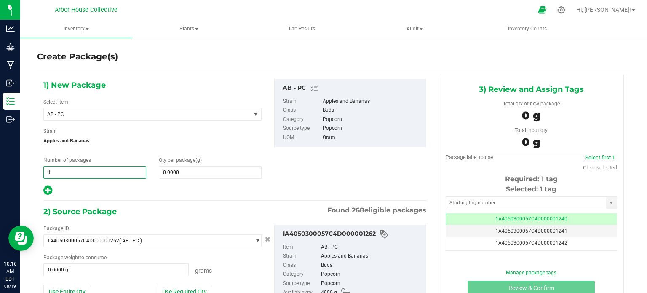
click at [81, 175] on span "1 1" at bounding box center [94, 172] width 103 height 13
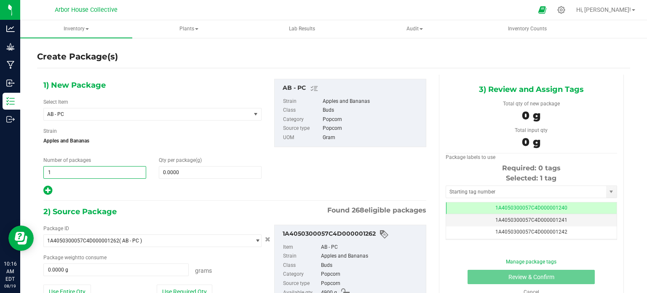
type input "10"
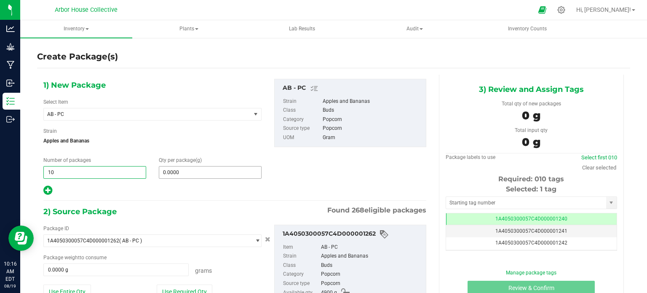
type input "10"
click at [164, 172] on span at bounding box center [210, 172] width 103 height 13
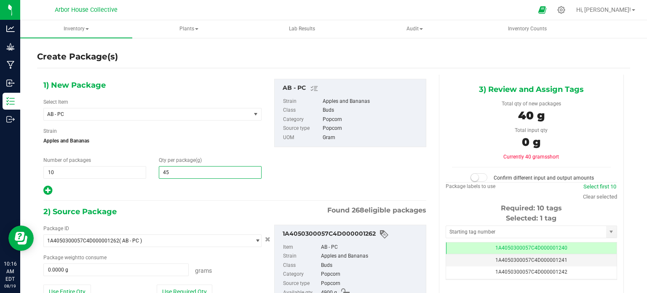
type input "454"
type input "454.0000"
click at [85, 267] on span at bounding box center [115, 269] width 145 height 13
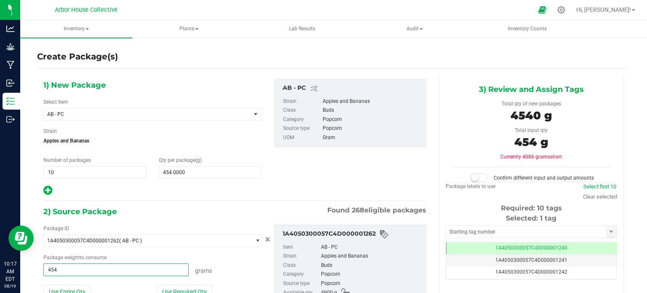
type input "4540"
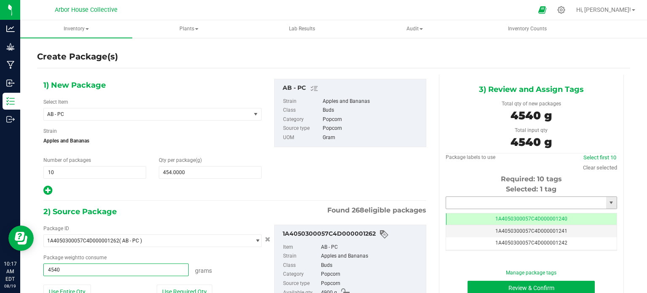
type input "4540.0000 g"
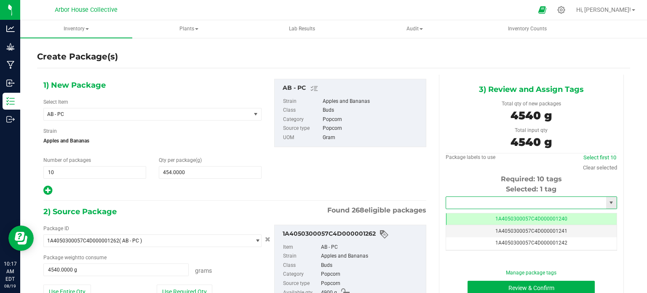
click at [451, 200] on input "text" at bounding box center [526, 203] width 160 height 12
click at [463, 213] on li "1A4050300057C4D000001265" at bounding box center [525, 217] width 169 height 13
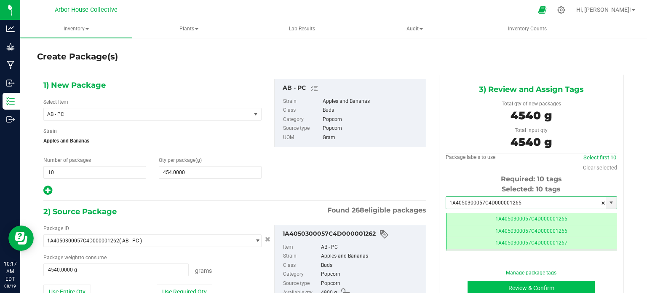
type input "1A4050300057C4D000001265"
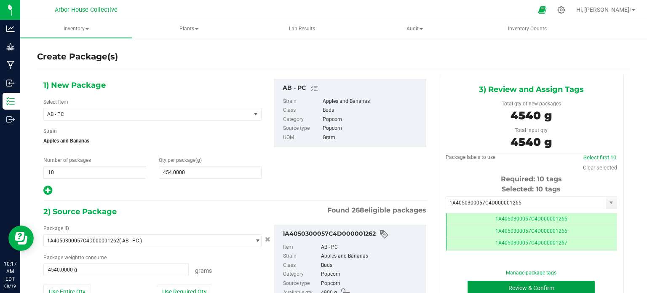
click at [498, 285] on button "Review & Confirm" at bounding box center [530, 287] width 127 height 14
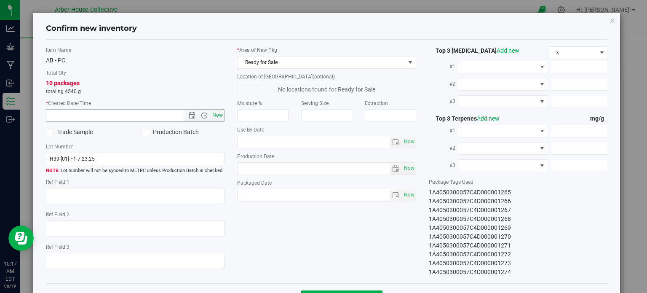
click at [211, 115] on span "Now" at bounding box center [218, 115] width 14 height 12
type input "[DATE] 10:17 AM"
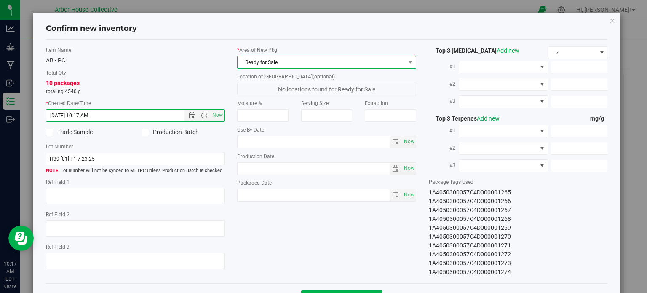
click at [299, 59] on span "Ready for Sale" at bounding box center [321, 62] width 168 height 12
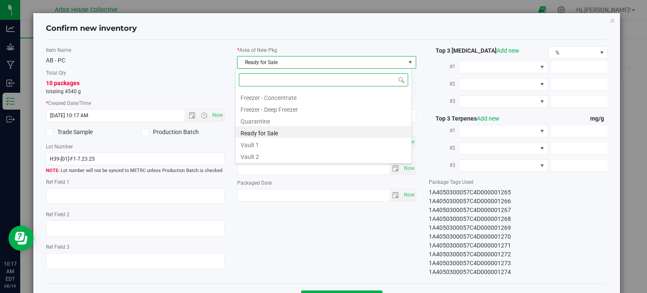
click at [265, 156] on li "Vault 2" at bounding box center [323, 155] width 176 height 12
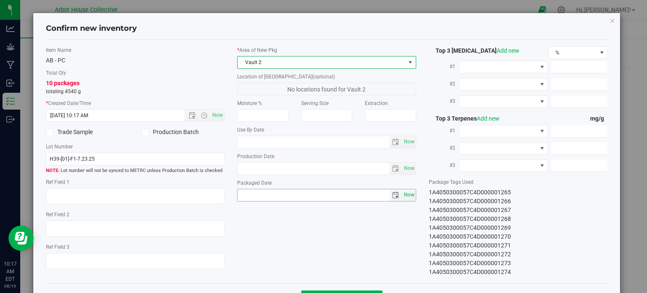
click at [405, 194] on span "Now" at bounding box center [409, 195] width 14 height 12
type input "[DATE]"
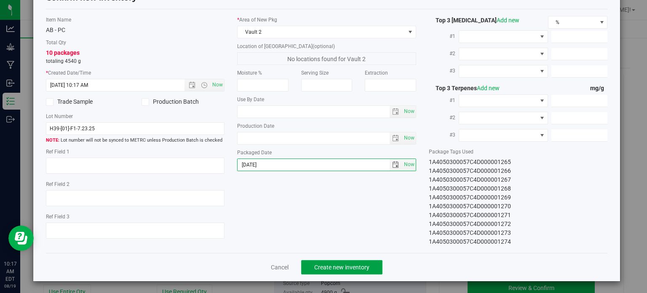
click at [365, 264] on span "Create new inventory" at bounding box center [341, 267] width 55 height 7
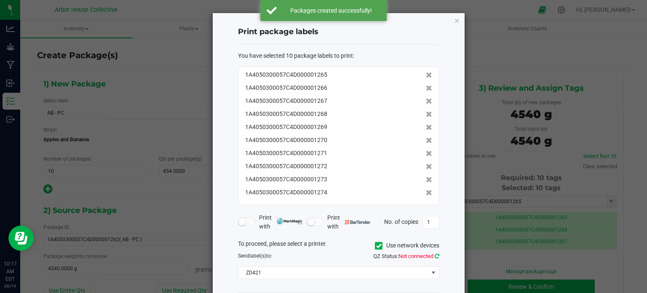
click at [437, 256] on icon at bounding box center [437, 255] width 5 height 5
click at [433, 219] on input "1" at bounding box center [431, 222] width 16 height 12
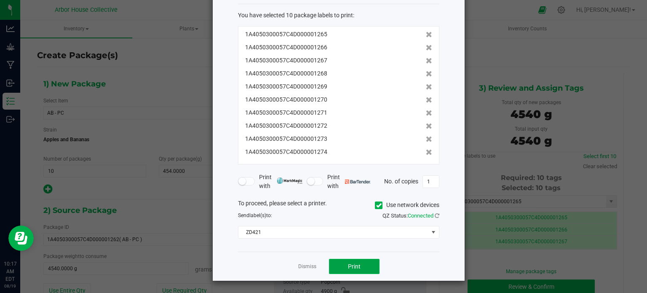
click at [364, 268] on button "Print" at bounding box center [354, 266] width 51 height 15
click at [309, 264] on link "Dismiss" at bounding box center [307, 266] width 18 height 7
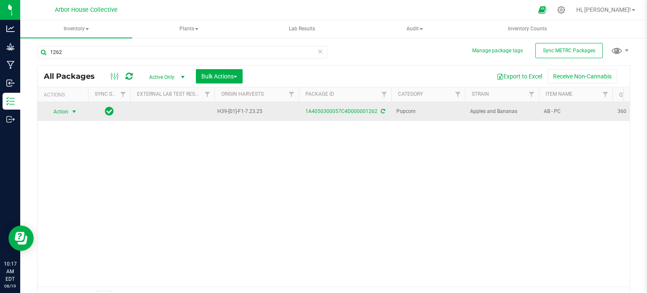
click at [73, 111] on span "select" at bounding box center [74, 111] width 7 height 7
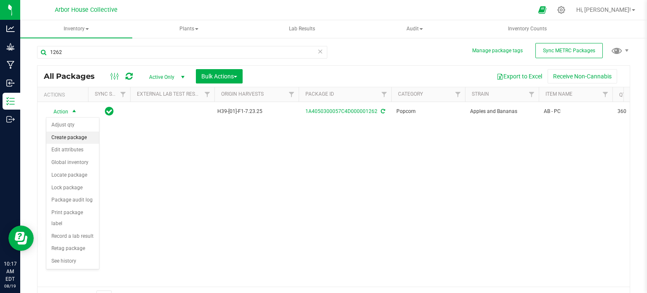
click at [82, 136] on li "Create package" at bounding box center [72, 137] width 53 height 13
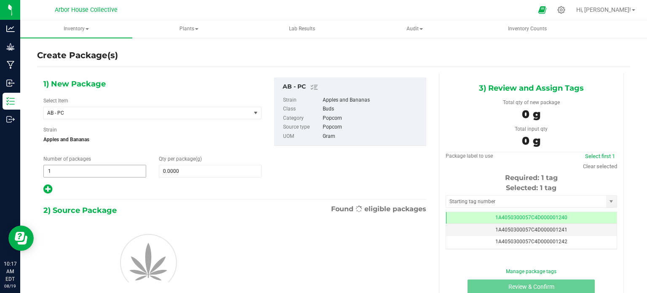
click at [94, 168] on span "1 1" at bounding box center [94, 171] width 103 height 13
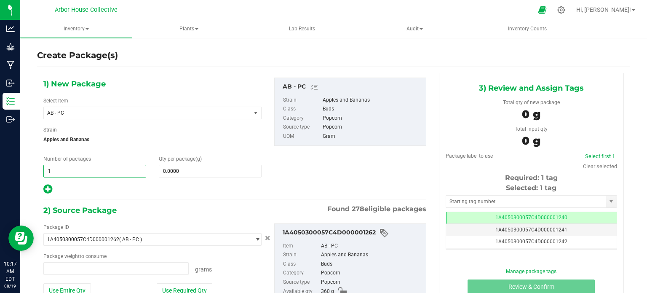
type input "0.0000 g"
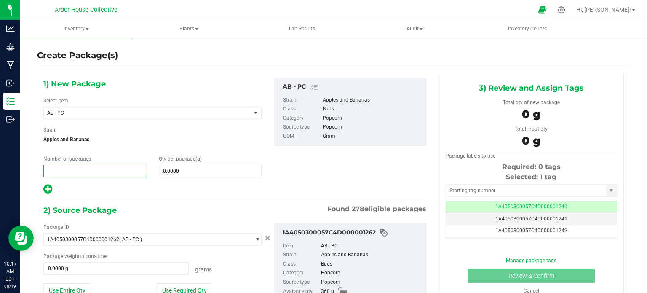
type input "1"
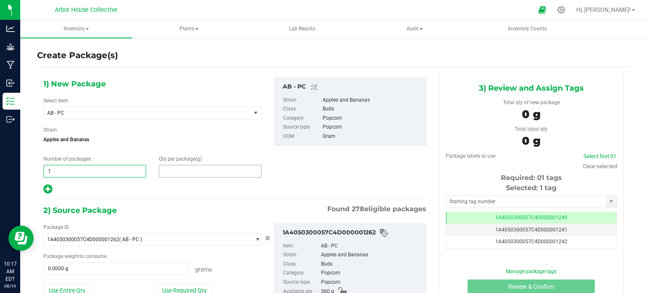
click at [188, 171] on span at bounding box center [210, 171] width 103 height 13
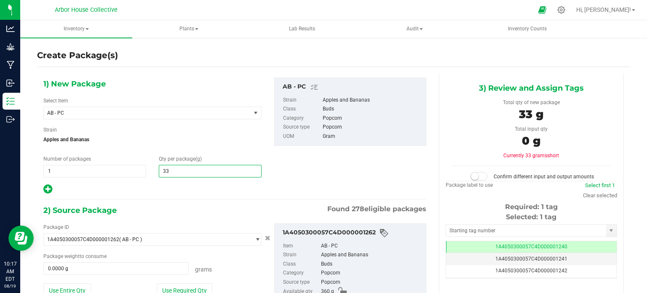
type input "339"
type input "339.0000"
click at [91, 270] on span "0.0000 g 0" at bounding box center [115, 268] width 145 height 13
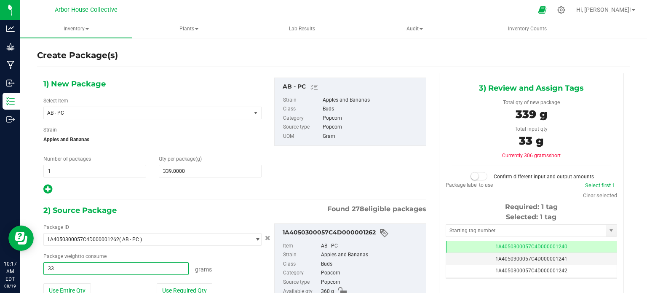
type input "339"
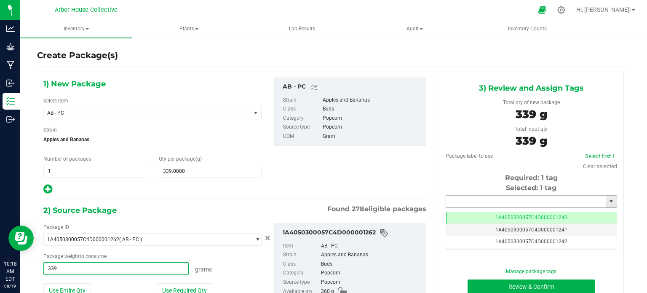
type input "339.0000 g"
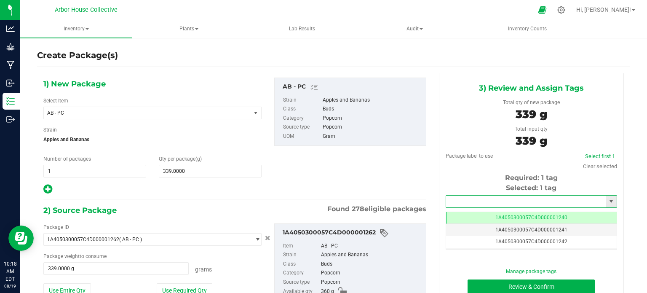
click at [480, 197] on input "text" at bounding box center [526, 201] width 160 height 12
click at [472, 216] on li "1A4050300057C4D000001275" at bounding box center [525, 215] width 169 height 13
type input "1A4050300057C4D000001275"
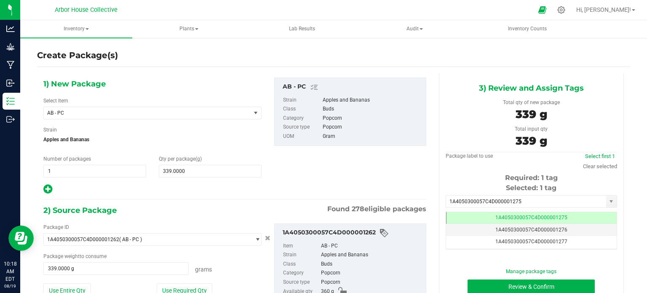
click at [392, 181] on div "1) New Package Select Item AB - PC AB - Bucked AB - F/B AB - FB AB - FF AB - PC…" at bounding box center [234, 135] width 395 height 117
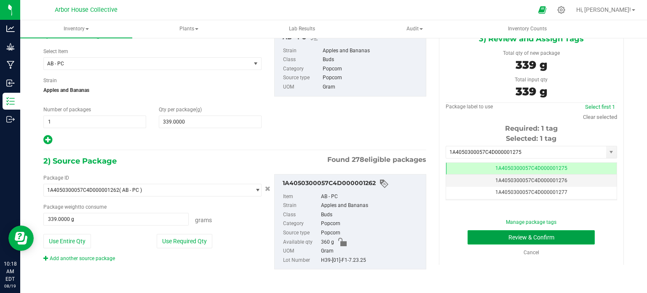
click at [472, 232] on button "Review & Confirm" at bounding box center [530, 237] width 127 height 14
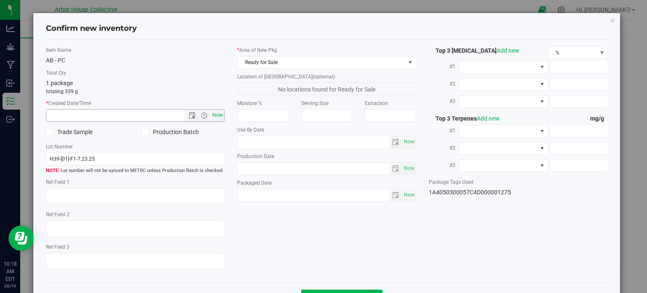
click at [218, 120] on span "Now" at bounding box center [218, 115] width 14 height 12
type input "[DATE] 10:18 AM"
click at [402, 195] on span "Now" at bounding box center [409, 195] width 14 height 12
click at [407, 198] on span "Now" at bounding box center [409, 195] width 14 height 12
type input "[DATE]"
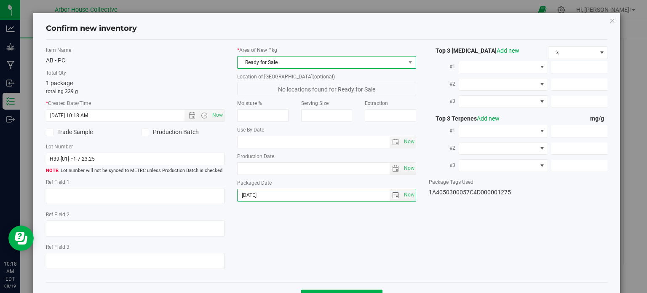
click at [382, 64] on span "Ready for Sale" at bounding box center [321, 62] width 168 height 12
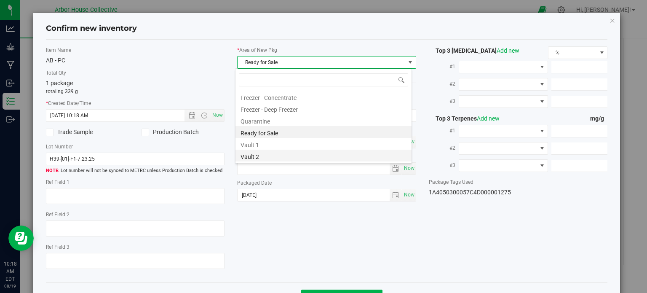
click at [279, 158] on li "Vault 2" at bounding box center [323, 155] width 176 height 12
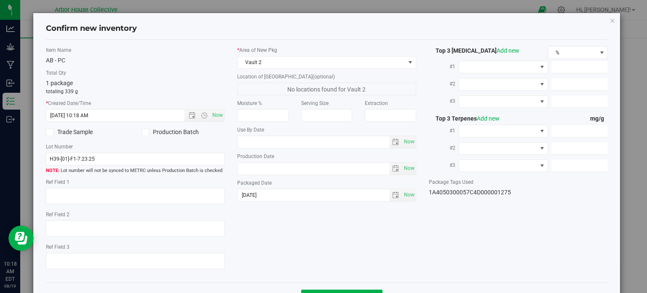
click at [297, 244] on div "Item Name AB - PC Total Qty 1 package totaling 339 g * Created Date/Time [DATE]…" at bounding box center [327, 160] width 574 height 229
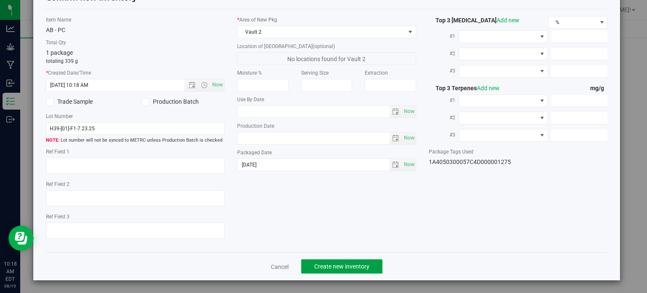
click at [335, 267] on span "Create new inventory" at bounding box center [341, 266] width 55 height 7
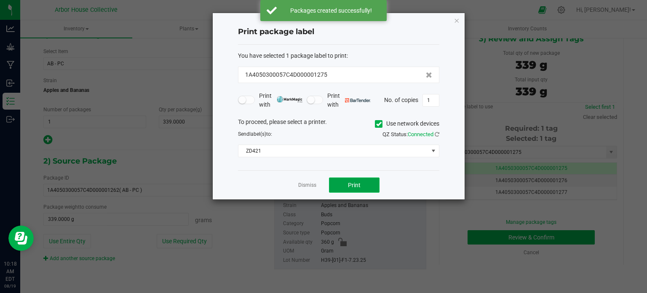
click at [337, 187] on button "Print" at bounding box center [354, 184] width 51 height 15
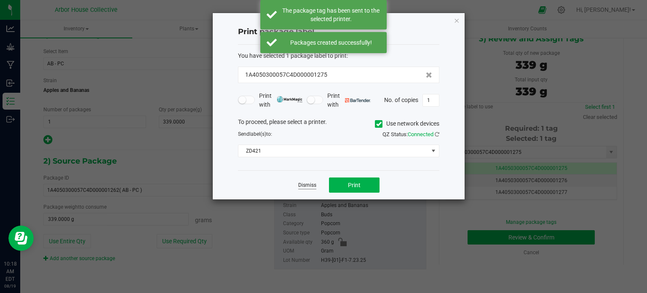
click at [308, 183] on link "Dismiss" at bounding box center [307, 184] width 18 height 7
